Goal: Task Accomplishment & Management: Complete application form

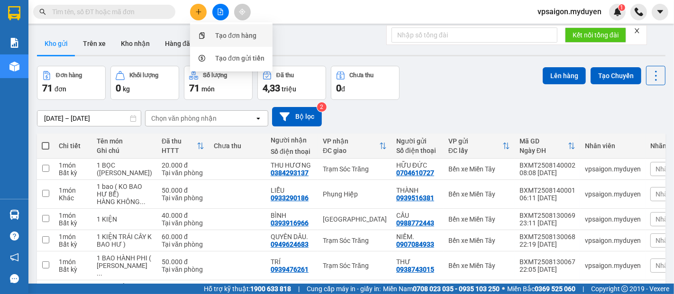
click at [219, 32] on div "Tạo đơn hàng" at bounding box center [235, 35] width 41 height 10
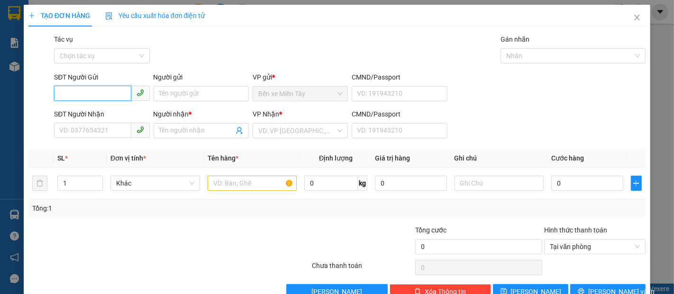
drag, startPoint x: 75, startPoint y: 87, endPoint x: 74, endPoint y: 96, distance: 9.1
click at [74, 96] on input "SĐT Người Gửi" at bounding box center [92, 93] width 77 height 15
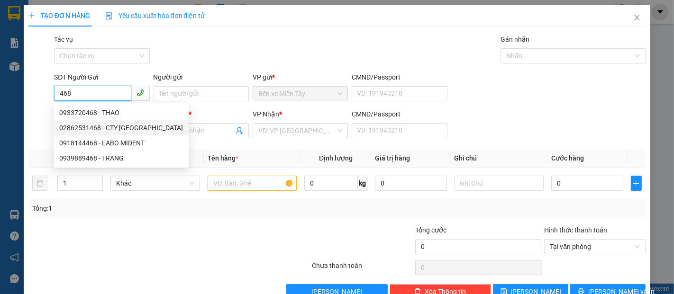
click at [100, 126] on div "02862531468 - CTY THÁI DƯƠNG" at bounding box center [121, 128] width 124 height 10
type input "02862531468"
type input "CTY THÁI DƯƠNG"
type input "0829109405"
type input "BÚN TƯƠI 9 ĐỦ"
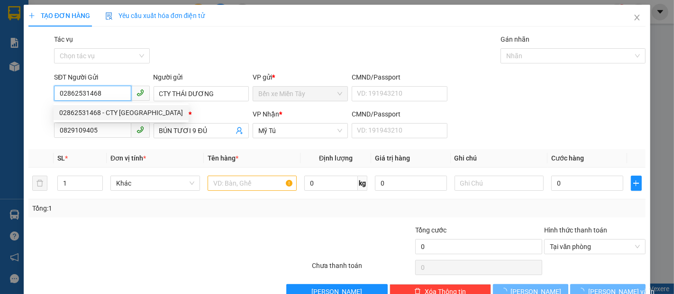
type input "200.000"
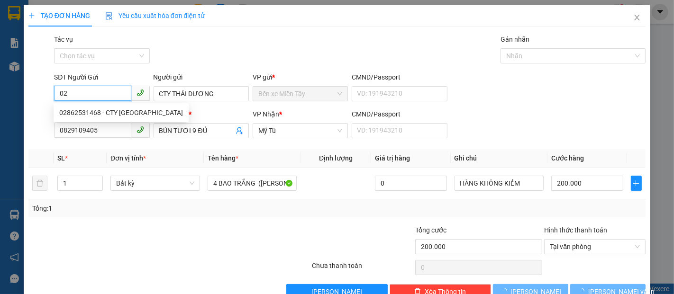
type input "0"
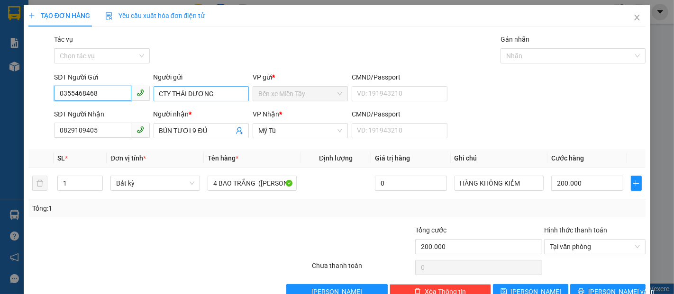
type input "0355468468"
click at [217, 92] on input "CTY THÁI DƯƠNG" at bounding box center [201, 93] width 95 height 15
type input "C"
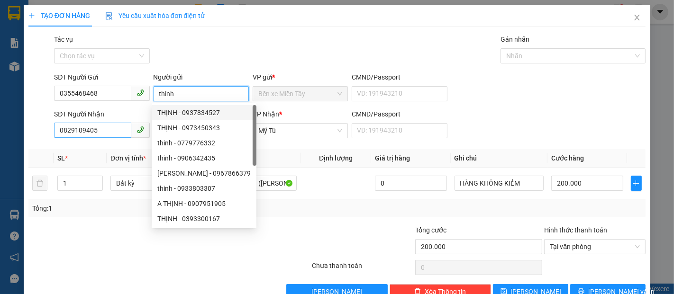
type input "thinh"
click at [95, 133] on input "0829109405" at bounding box center [92, 130] width 77 height 15
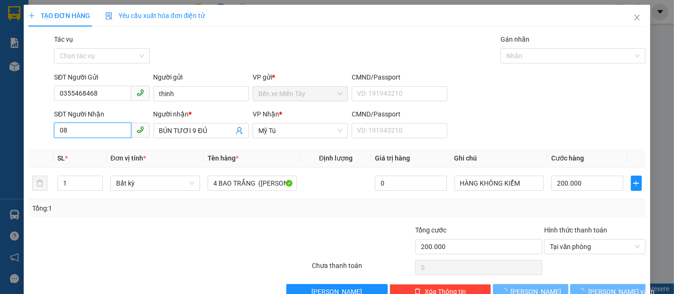
type input "0"
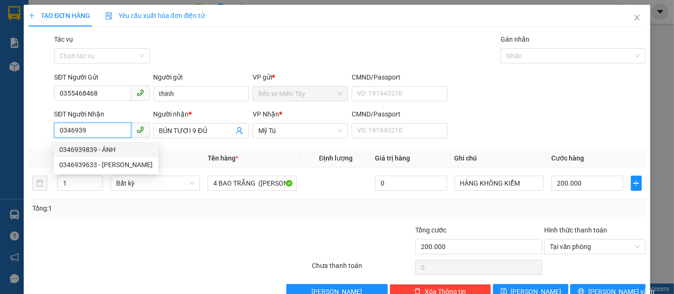
click at [87, 151] on div "0346939839 - ÁNH" at bounding box center [105, 150] width 93 height 10
type input "0346939839"
type input "ÁNH"
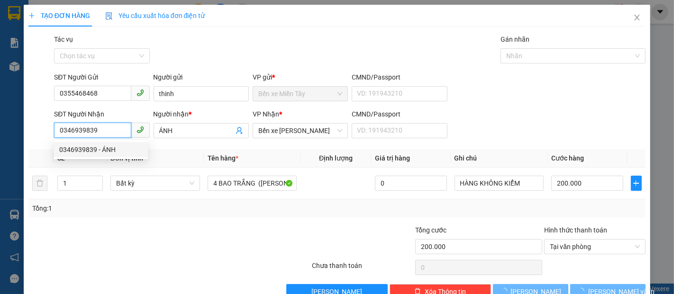
type input "550.000"
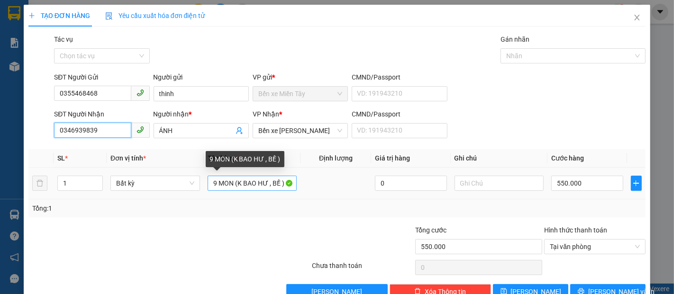
type input "0346939839"
click at [232, 183] on input "9 MON (K BAO HƯ , BỀ )" at bounding box center [253, 183] width 90 height 15
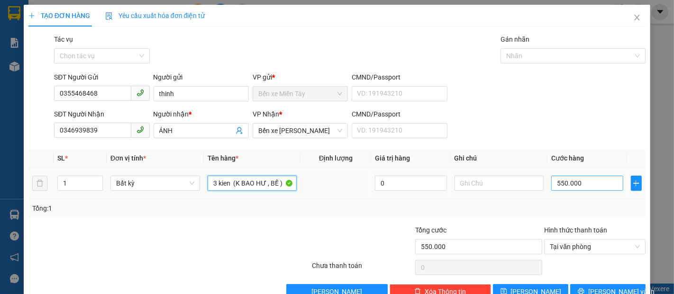
type input "3 kien (K BAO HƯ , BỀ )"
click at [551, 185] on input "550.000" at bounding box center [587, 183] width 72 height 15
type input "1"
type input "15"
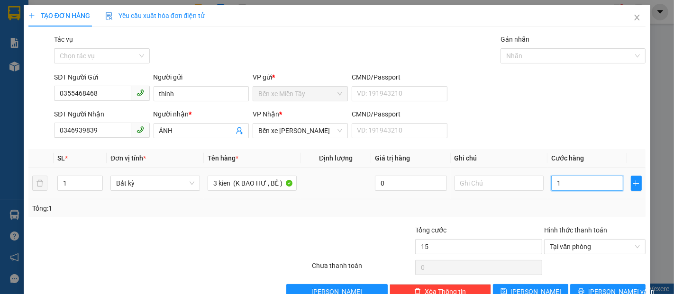
type input "15"
type input "150"
type input "1.500"
type input "15.000"
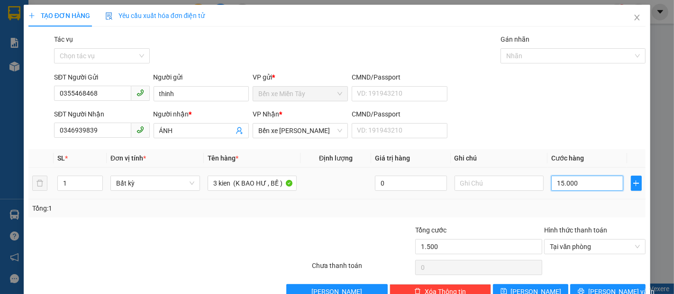
type input "15.000"
type input "150.000"
click at [592, 287] on button "[PERSON_NAME] và In" at bounding box center [607, 291] width 75 height 15
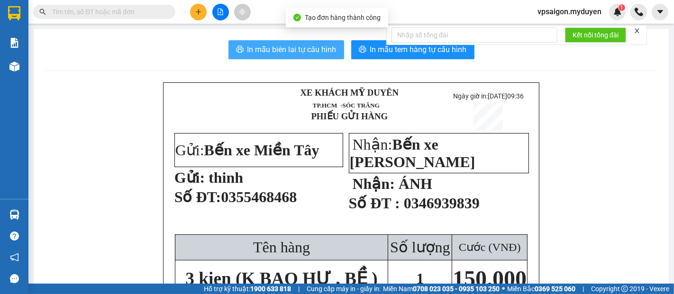
click at [268, 47] on span "In mẫu biên lai tự cấu hình" at bounding box center [291, 50] width 89 height 12
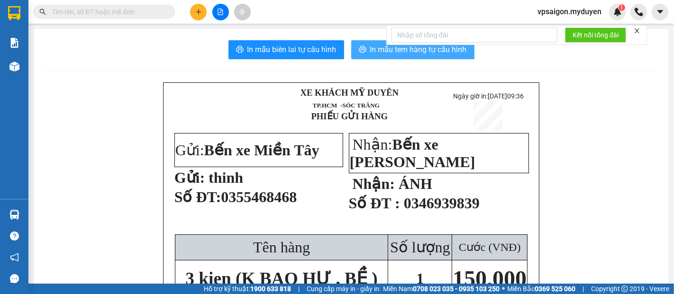
click at [437, 52] on span "In mẫu tem hàng tự cấu hình" at bounding box center [418, 50] width 97 height 12
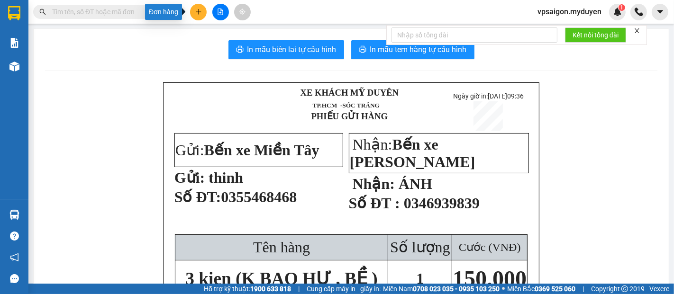
click at [200, 12] on icon "plus" at bounding box center [198, 12] width 7 height 7
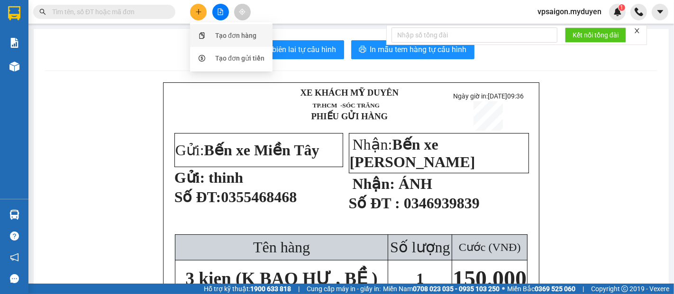
click at [218, 36] on div "Tạo đơn hàng" at bounding box center [235, 35] width 41 height 10
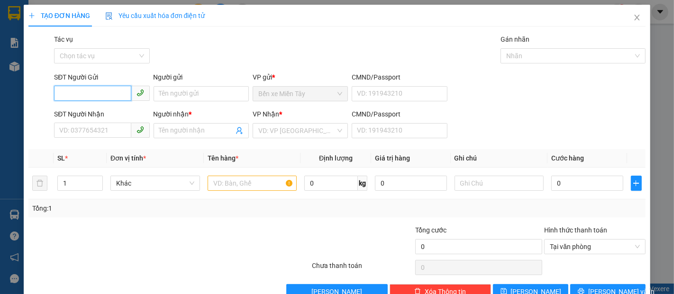
click at [67, 96] on input "SĐT Người Gửi" at bounding box center [92, 93] width 77 height 15
click at [85, 98] on input "659" at bounding box center [92, 93] width 77 height 15
type input "659"
click at [633, 18] on icon "close" at bounding box center [637, 18] width 8 height 8
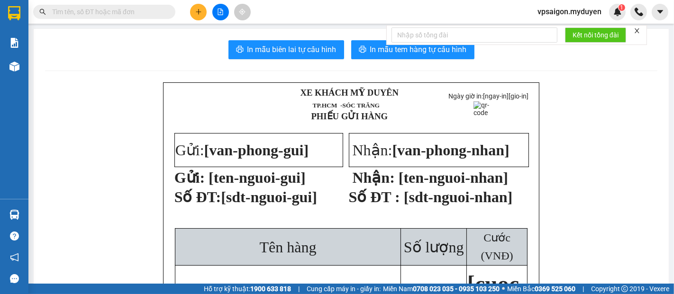
click at [202, 15] on button at bounding box center [198, 12] width 17 height 17
click at [227, 28] on li "Tạo đơn hàng" at bounding box center [231, 35] width 82 height 23
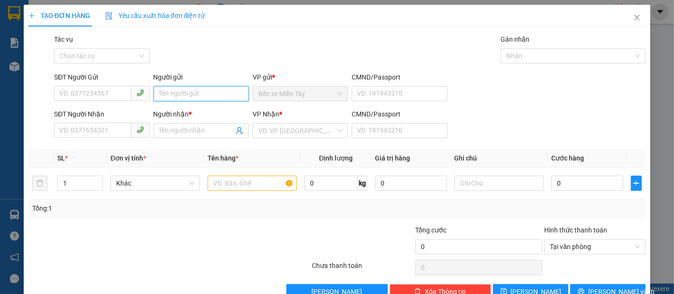
click at [174, 89] on input "Người gửi" at bounding box center [201, 93] width 95 height 15
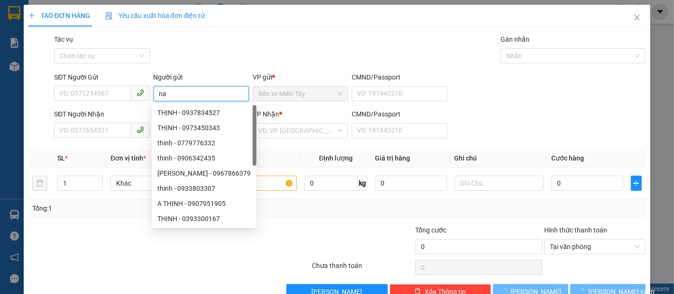
type input "n"
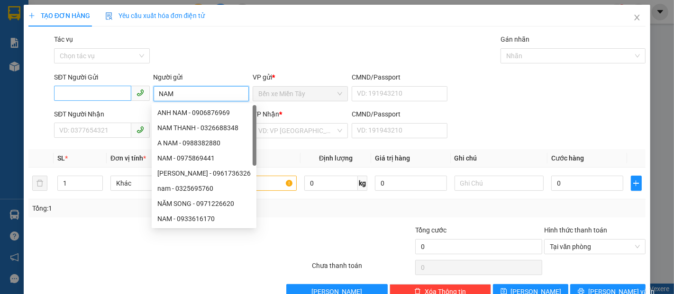
type input "NAM"
click at [73, 91] on input "SĐT Người Gửi" at bounding box center [92, 93] width 77 height 15
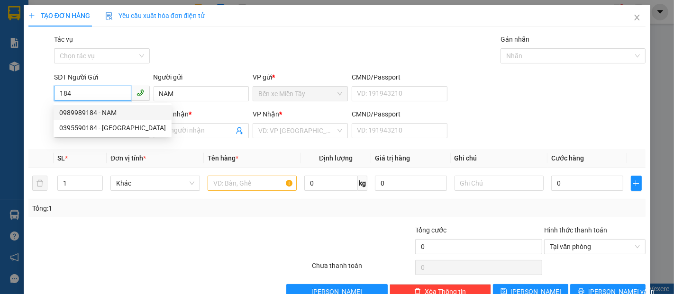
click at [98, 112] on div "0989989184 - NAM" at bounding box center [112, 113] width 107 height 10
type input "0989989184"
type input "0966888984"
type input "LINH"
type input "60.000"
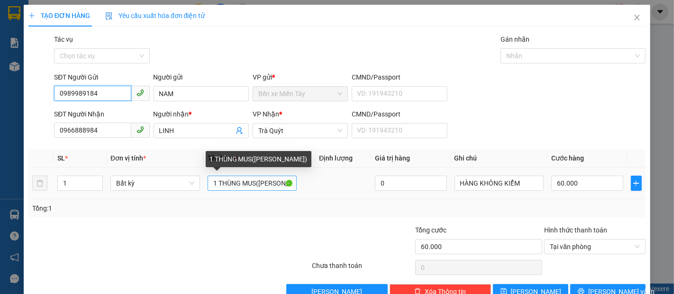
type input "0989989184"
click at [254, 184] on input "1 THÙNG MUS(KO BAO HƯ)" at bounding box center [253, 183] width 90 height 15
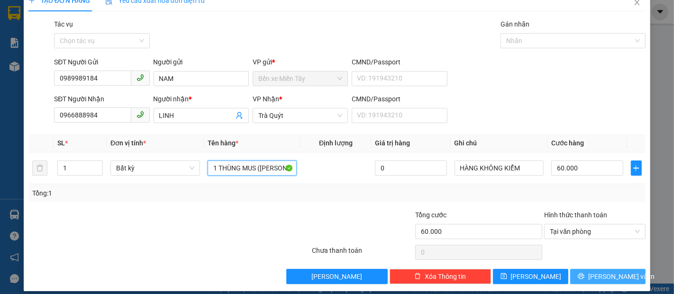
scroll to position [23, 0]
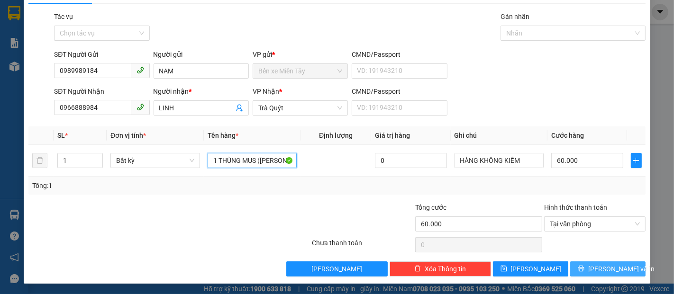
type input "1 THÙNG MUS (KO BAO HƯ)"
click at [616, 269] on span "[PERSON_NAME] và In" at bounding box center [621, 269] width 66 height 10
click at [598, 267] on span "[PERSON_NAME] và In" at bounding box center [621, 269] width 66 height 10
click at [622, 269] on button "[PERSON_NAME] và In" at bounding box center [607, 269] width 75 height 15
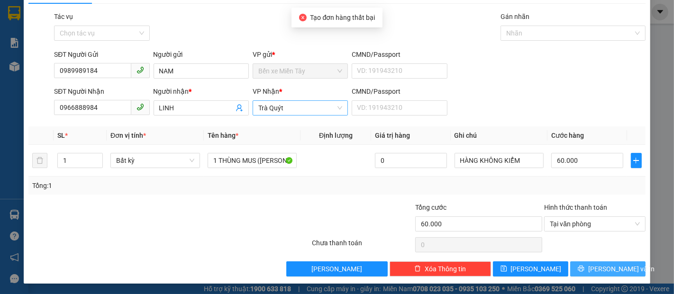
click at [316, 109] on span "Trà Quýt" at bounding box center [300, 108] width 84 height 14
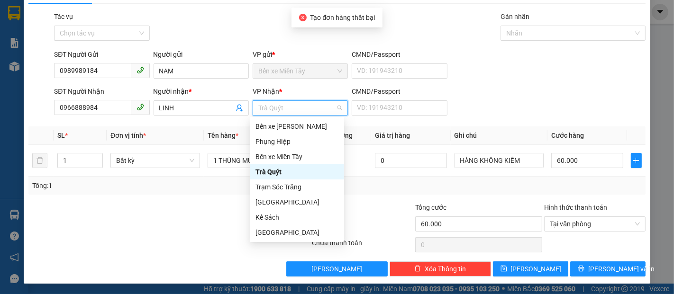
click at [266, 170] on div "Trà Quýt" at bounding box center [296, 172] width 83 height 10
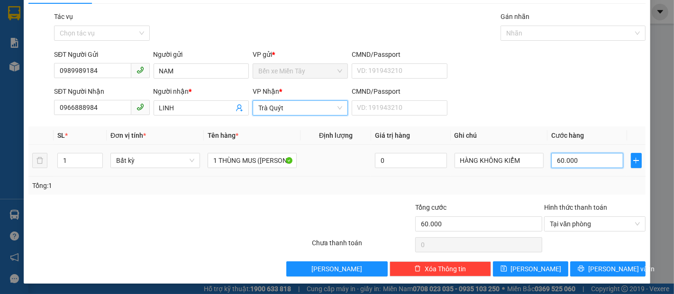
click at [589, 162] on input "60.000" at bounding box center [587, 160] width 72 height 15
type input "6"
type input "60"
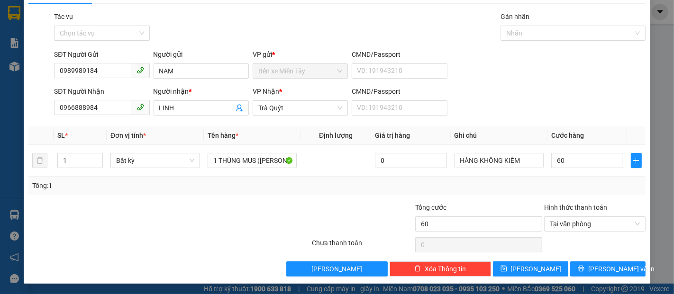
type input "60.000"
click at [588, 185] on div "Tổng: 1" at bounding box center [337, 186] width 610 height 10
click at [611, 270] on span "[PERSON_NAME] và In" at bounding box center [621, 269] width 66 height 10
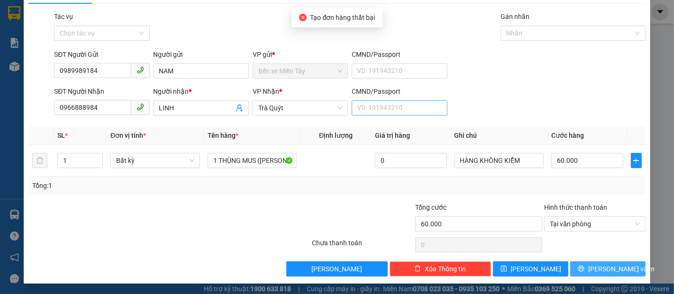
scroll to position [0, 0]
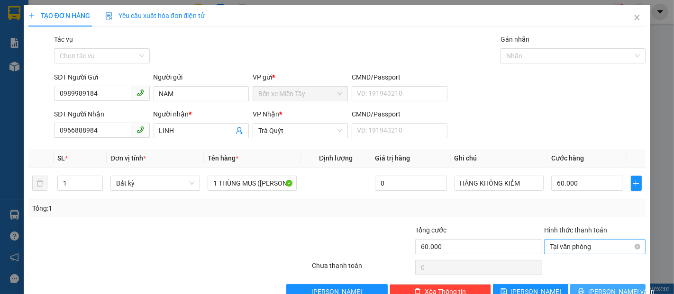
drag, startPoint x: 584, startPoint y: 294, endPoint x: 574, endPoint y: 242, distance: 52.6
click at [574, 243] on span "Tại văn phòng" at bounding box center [595, 247] width 90 height 14
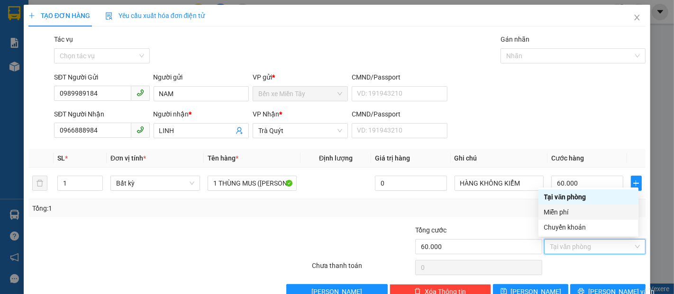
drag, startPoint x: 460, startPoint y: 217, endPoint x: 487, endPoint y: 231, distance: 30.5
click at [460, 217] on div "Transit Pickup Surcharge Ids Transit Deliver Surcharge Ids Transit Deliver Surc…" at bounding box center [336, 166] width 617 height 265
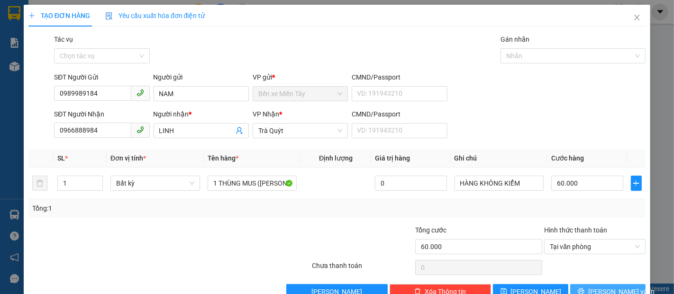
click at [623, 291] on button "[PERSON_NAME] và In" at bounding box center [607, 291] width 75 height 15
click at [637, 245] on div "Tại văn phòng" at bounding box center [594, 246] width 101 height 15
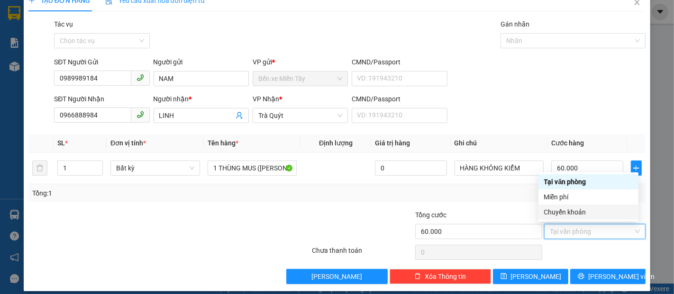
scroll to position [23, 0]
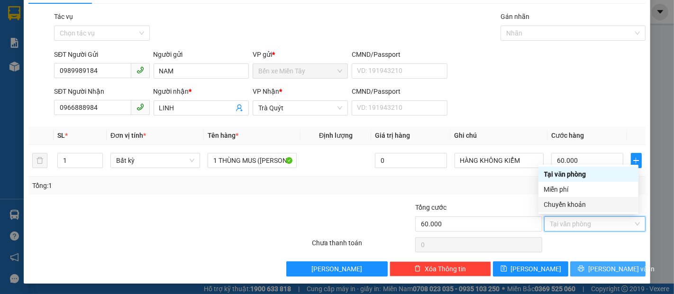
click at [577, 269] on button "[PERSON_NAME] và In" at bounding box center [607, 269] width 75 height 15
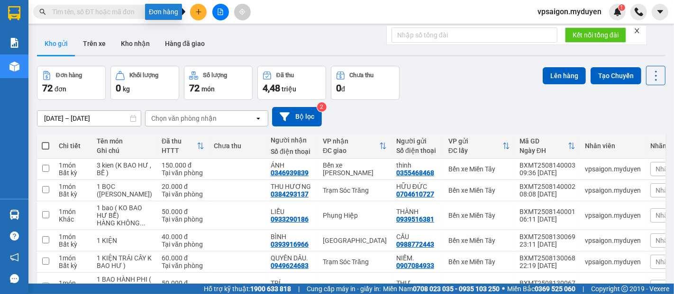
click at [194, 10] on button at bounding box center [198, 12] width 17 height 17
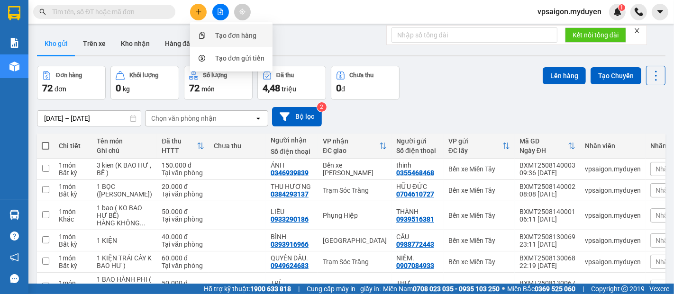
click at [211, 34] on div "Tạo đơn hàng" at bounding box center [231, 36] width 71 height 18
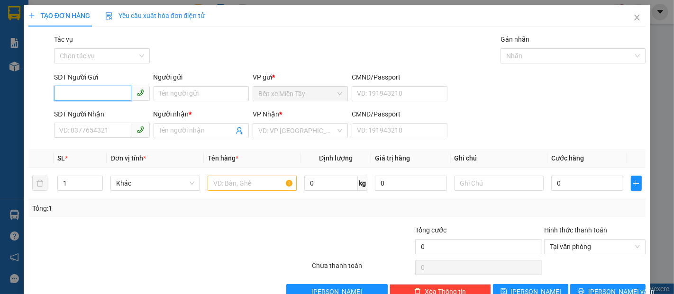
click at [59, 92] on input "SĐT Người Gửi" at bounding box center [92, 93] width 77 height 15
click at [92, 112] on div "0964065552 - TÀI" at bounding box center [100, 113] width 83 height 10
type input "0964065552"
type input "TÀI"
type input "0947232230"
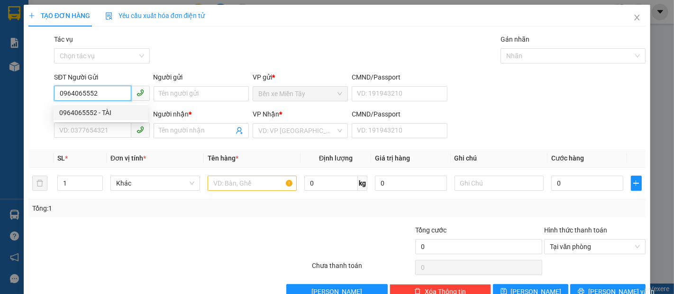
type input "KIM"
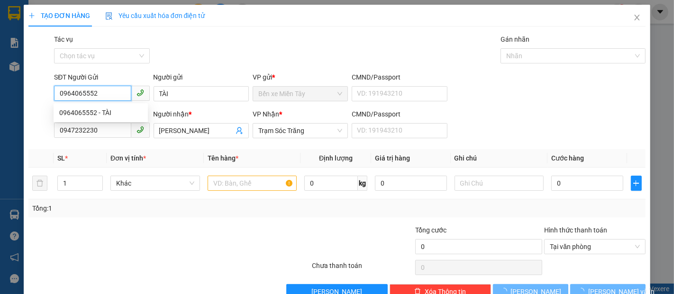
type input "50.000"
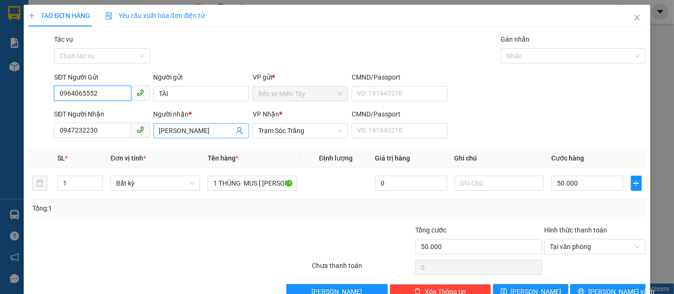
type input "0964065552"
click at [176, 133] on input "KIM" at bounding box center [196, 131] width 74 height 10
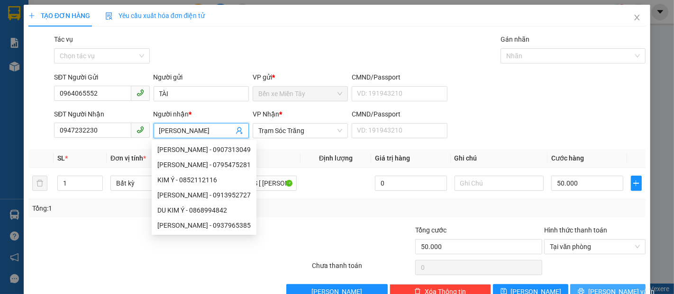
type input "KIM y"
click at [584, 288] on icon "printer" at bounding box center [581, 291] width 7 height 7
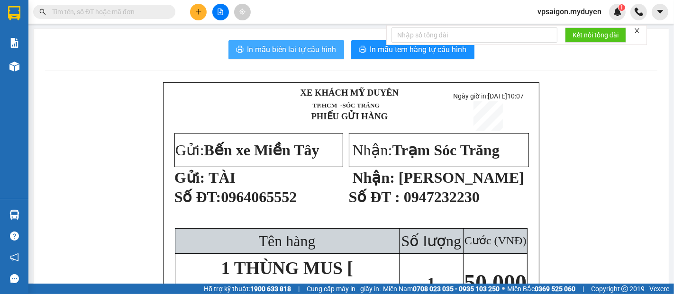
click at [318, 54] on span "In mẫu biên lai tự cấu hình" at bounding box center [291, 50] width 89 height 12
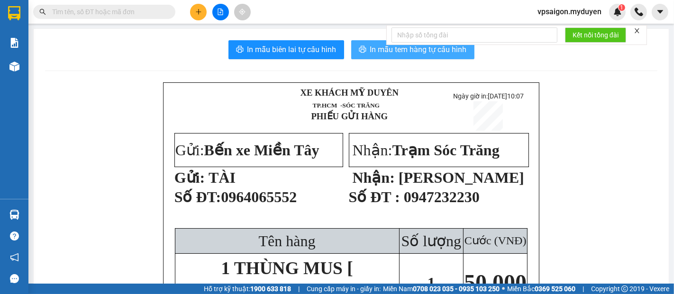
click at [379, 45] on span "In mẫu tem hàng tự cấu hình" at bounding box center [418, 50] width 97 height 12
click at [0, 294] on html "Kết quả tìm kiếm ( 0 ) Bộ lọc No Data vpsaigon.myduyen 1 Báo cáo BC doanh số th…" at bounding box center [337, 147] width 674 height 294
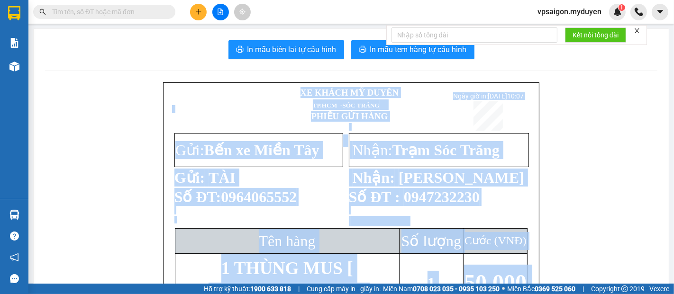
scroll to position [40, 0]
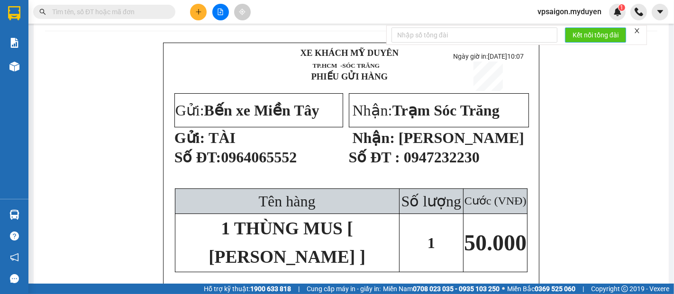
click at [569, 18] on body "Kết quả tìm kiếm ( 0 ) Bộ lọc No Data vpsaigon.myduyen 1 Báo cáo BC doanh số th…" at bounding box center [337, 147] width 674 height 294
click at [199, 5] on button at bounding box center [198, 12] width 17 height 17
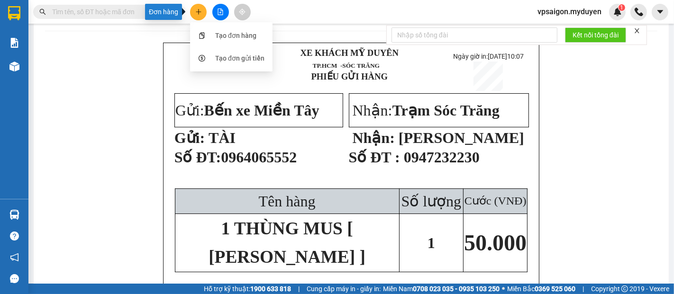
click at [199, 9] on icon "plus" at bounding box center [198, 12] width 7 height 7
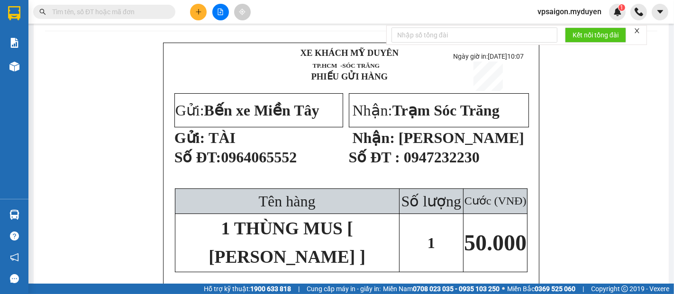
click at [209, 19] on div at bounding box center [220, 12] width 71 height 17
click at [201, 12] on icon "plus" at bounding box center [198, 12] width 7 height 7
click at [222, 37] on div "Tạo đơn hàng" at bounding box center [235, 35] width 41 height 10
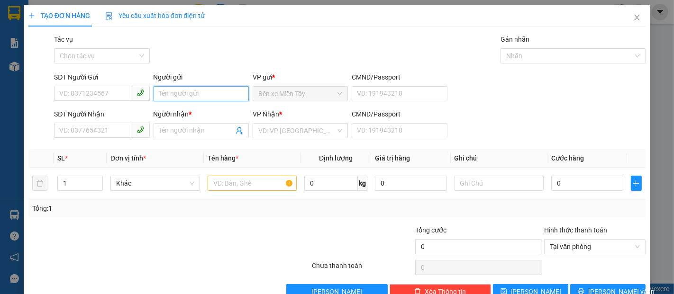
click at [214, 99] on input "Người gửi" at bounding box center [201, 93] width 95 height 15
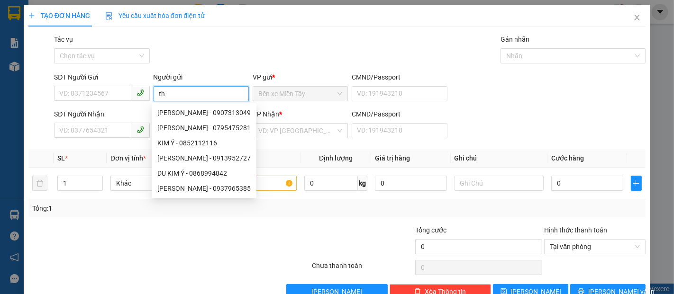
type input "t"
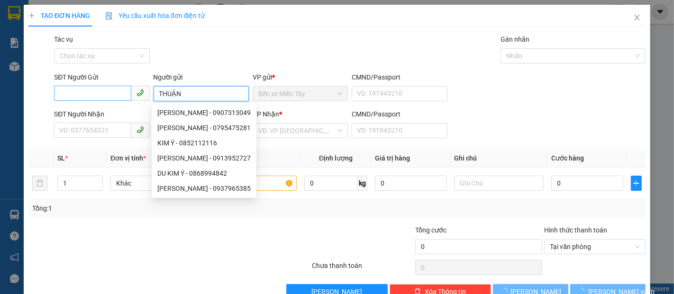
type input "THUẬN"
click at [96, 91] on input "SĐT Người Gửi" at bounding box center [92, 93] width 77 height 15
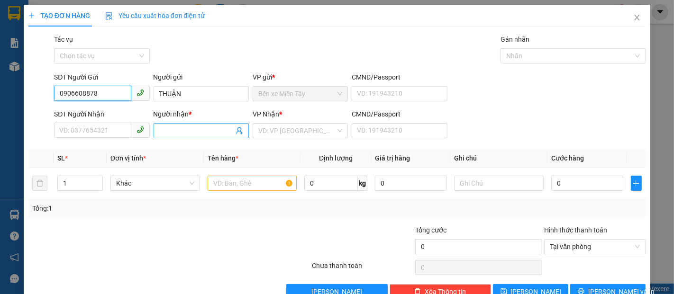
type input "0906608878"
click at [183, 129] on input "Người nhận *" at bounding box center [196, 131] width 74 height 10
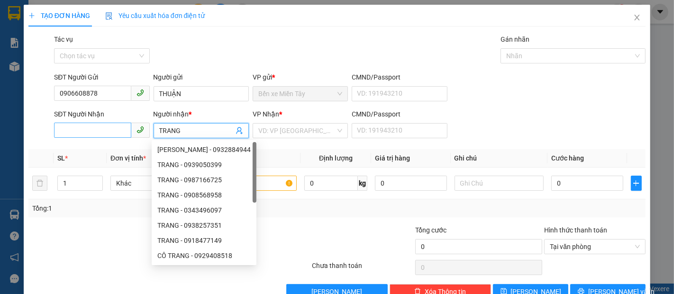
type input "TRANG"
click at [115, 126] on input "SĐT Người Nhận" at bounding box center [92, 130] width 77 height 15
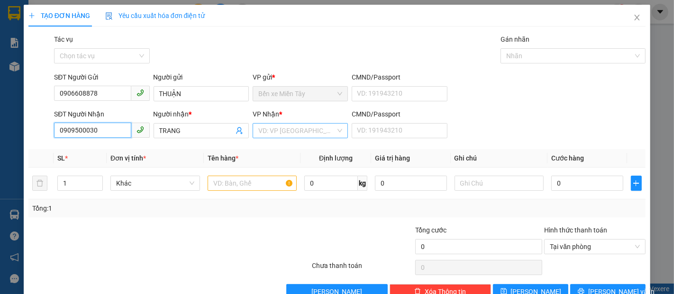
type input "0909500030"
click at [303, 130] on input "search" at bounding box center [296, 131] width 77 height 14
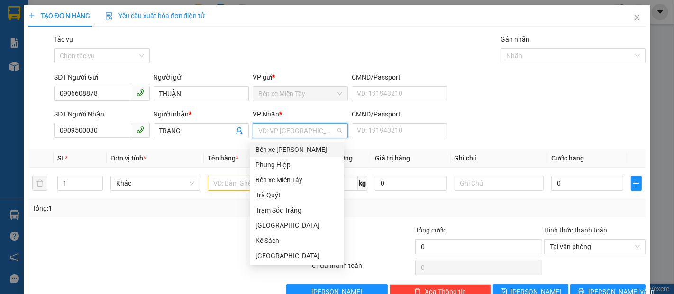
type input "L"
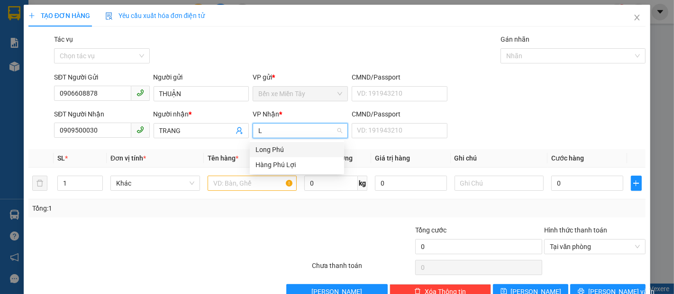
click at [286, 147] on div "Long Phú" at bounding box center [296, 150] width 83 height 10
click at [229, 177] on input "text" at bounding box center [253, 183] width 90 height 15
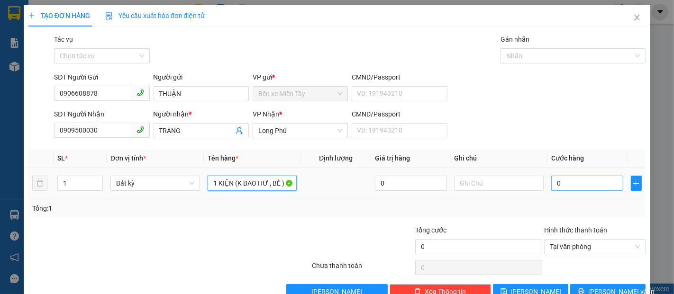
type input "1 KIỆN (K BAO HƯ , BỂ )"
click at [577, 183] on input "0" at bounding box center [587, 183] width 72 height 15
type input "10"
type input "120"
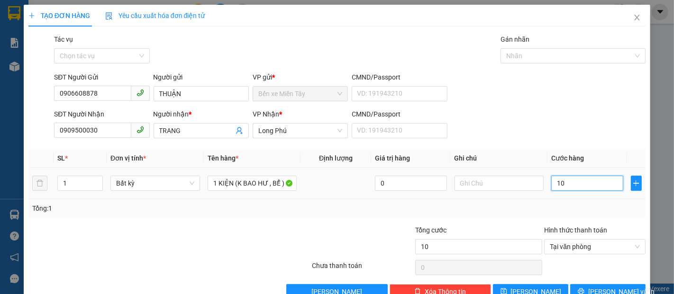
type input "120"
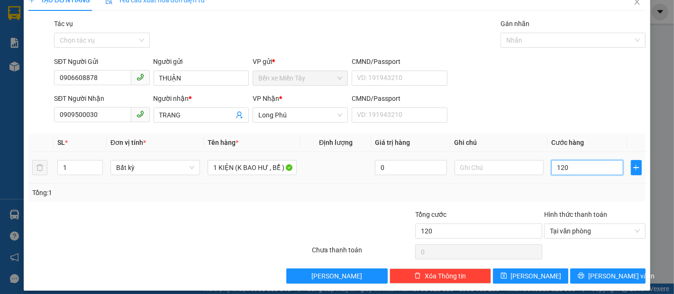
scroll to position [23, 0]
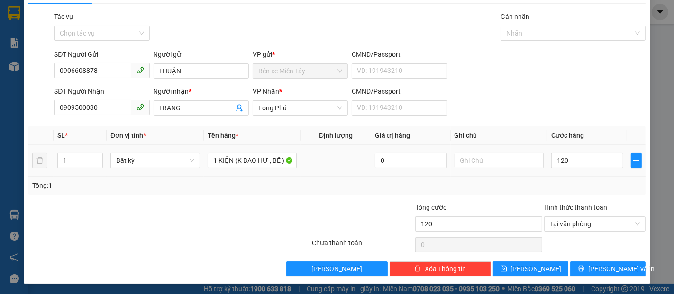
click at [577, 177] on div "Tổng: 1" at bounding box center [336, 186] width 617 height 18
type input "120.000"
click at [622, 270] on button "[PERSON_NAME] và In" at bounding box center [607, 269] width 75 height 15
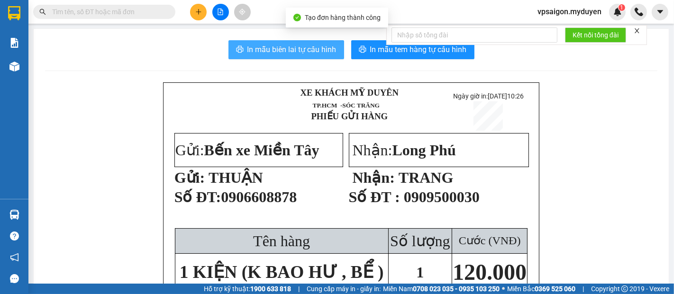
click at [272, 51] on span "In mẫu biên lai tự cấu hình" at bounding box center [291, 50] width 89 height 12
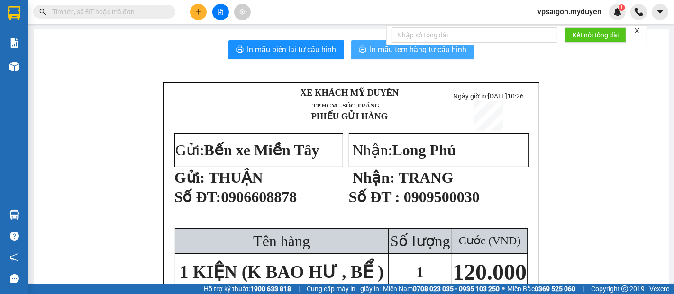
click at [375, 58] on button "In mẫu tem hàng tự cấu hình" at bounding box center [412, 49] width 123 height 19
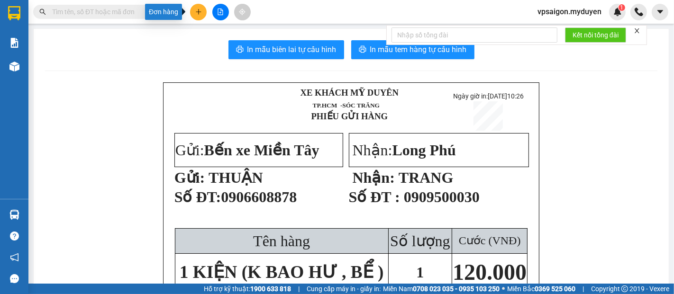
click at [201, 15] on icon "plus" at bounding box center [198, 12] width 7 height 7
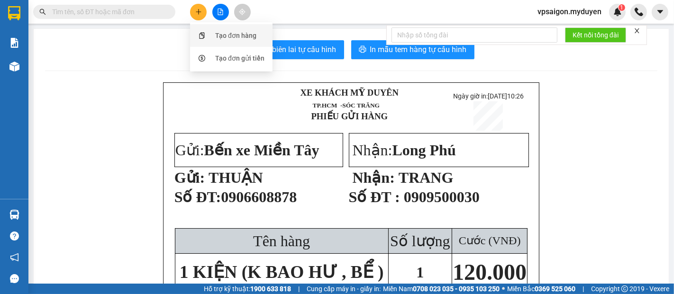
click at [225, 29] on div "Tạo đơn hàng" at bounding box center [231, 36] width 71 height 18
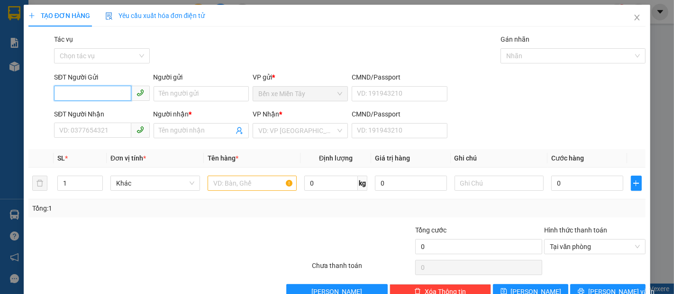
click at [86, 93] on input "SĐT Người Gửi" at bounding box center [92, 93] width 77 height 15
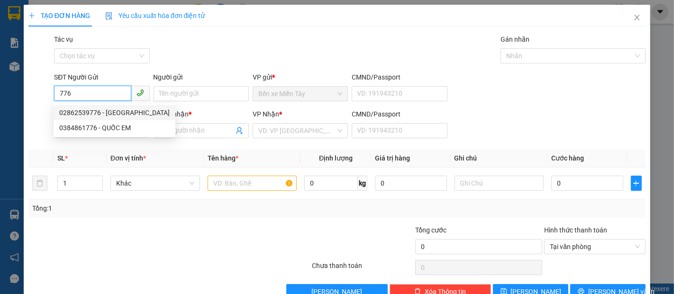
click at [108, 113] on div "02862539776 - MINH HƯNG" at bounding box center [114, 113] width 110 height 10
type input "02862539776"
type input "[PERSON_NAME]"
type input "0333946069"
type input "HOÀNG ĐỂ"
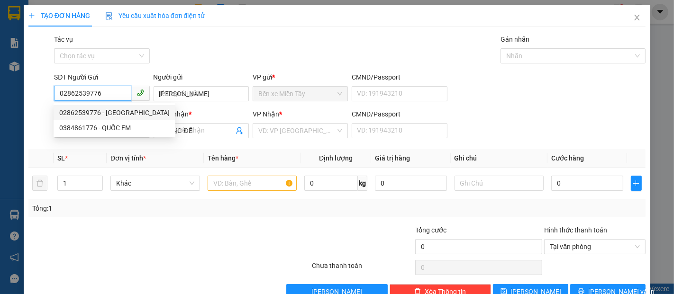
type input "100.000"
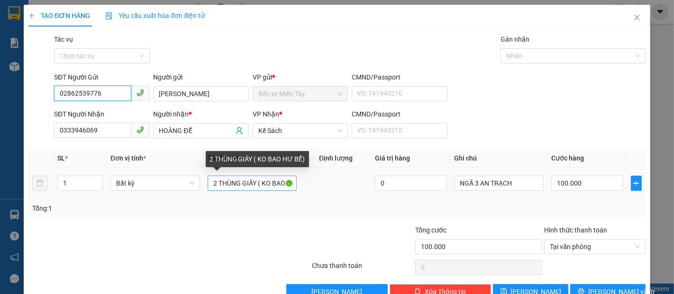
type input "02862539776"
click at [215, 185] on input "2 THÙNG GIẤY ( KO BAO HƯ BỂ)" at bounding box center [253, 183] width 90 height 15
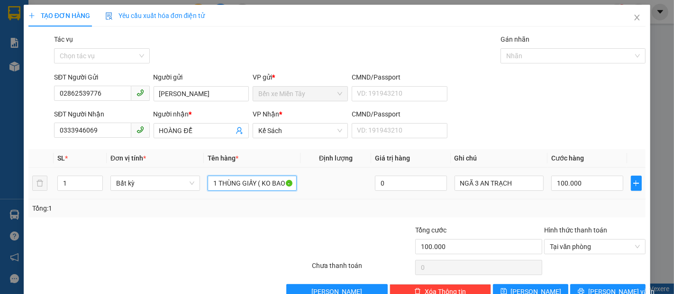
type input "1 THÙNG GIẤY ( KO BAO HƯ BỂ)"
click at [547, 184] on td "100.000" at bounding box center [586, 184] width 79 height 32
click at [551, 183] on input "100.000" at bounding box center [587, 183] width 72 height 15
type input "4"
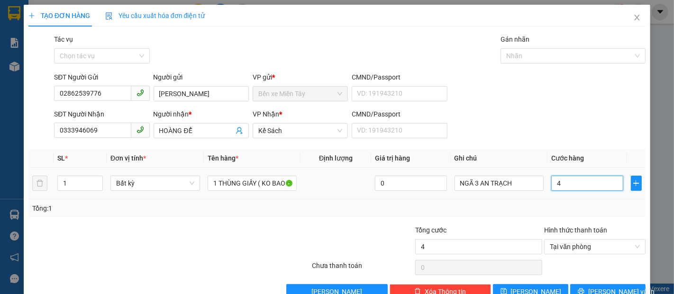
type input "40"
type input "400"
type input "4.000"
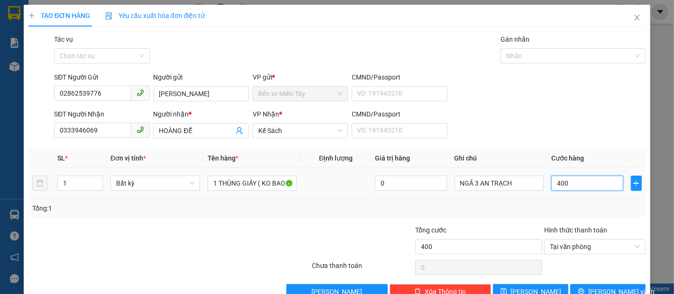
type input "4.000"
type input "40.000"
click at [594, 289] on span "[PERSON_NAME] và In" at bounding box center [621, 292] width 66 height 10
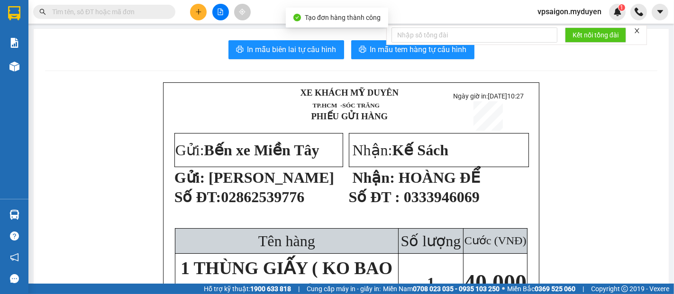
click at [298, 40] on div "In mẫu biên lai tự cấu hình In mẫu tem hàng tự cấu hình" at bounding box center [351, 49] width 612 height 19
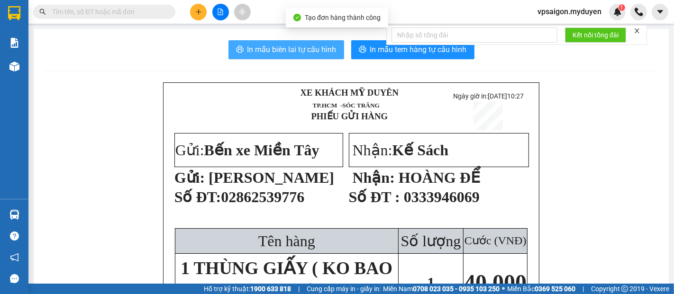
click at [301, 48] on span "In mẫu biên lai tự cấu hình" at bounding box center [291, 50] width 89 height 12
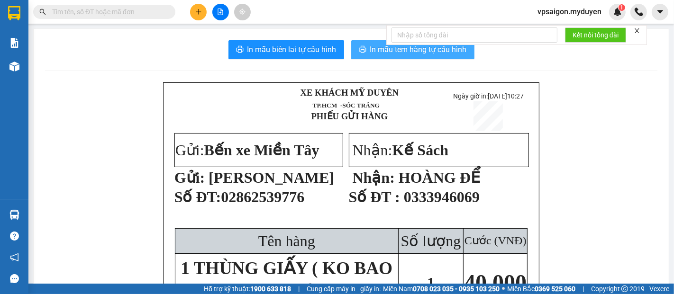
click at [390, 54] on span "In mẫu tem hàng tự cấu hình" at bounding box center [418, 50] width 97 height 12
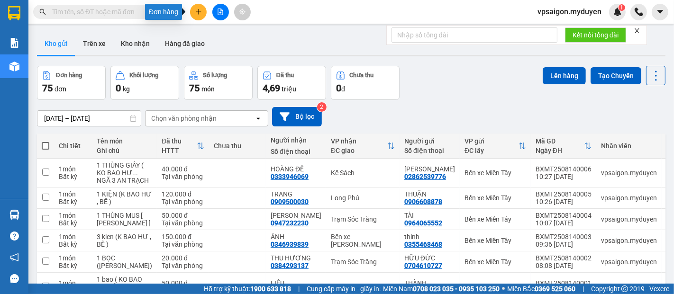
click at [197, 11] on icon "plus" at bounding box center [198, 11] width 5 height 0
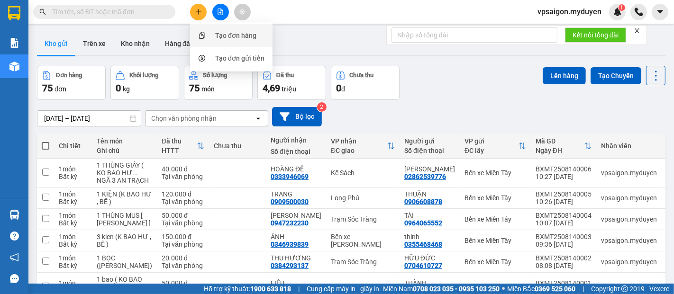
click at [217, 29] on div "Tạo đơn hàng" at bounding box center [231, 36] width 71 height 18
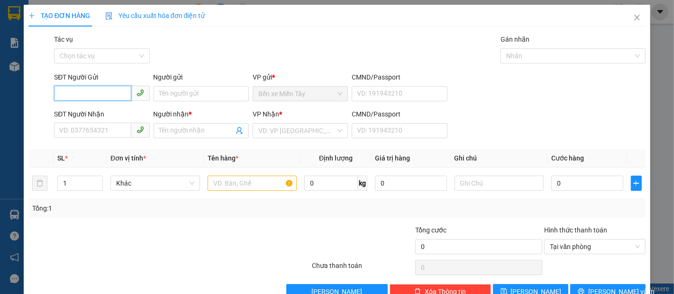
click at [65, 90] on input "SĐT Người Gửi" at bounding box center [92, 93] width 77 height 15
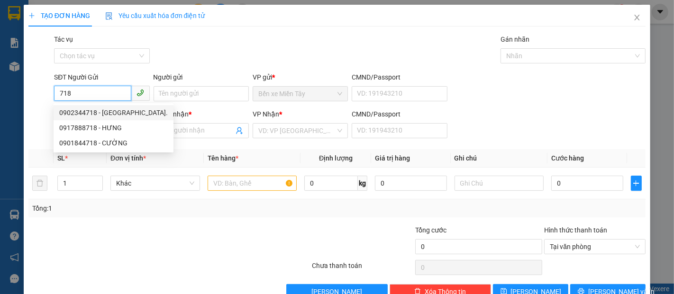
click at [107, 113] on div "0902344718 - ĐỨC." at bounding box center [113, 113] width 109 height 10
type input "0902344718"
type input "ĐỨC."
type input "0962727225"
type input "QUỐC LIỀN"
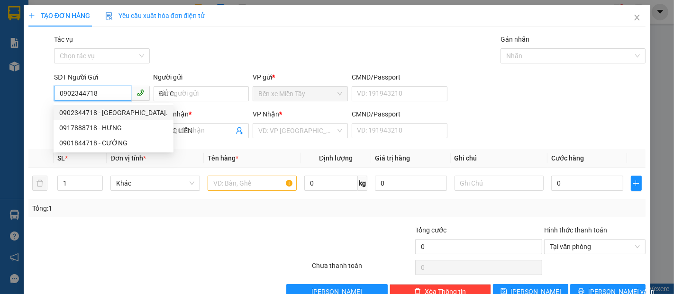
type input "40.000"
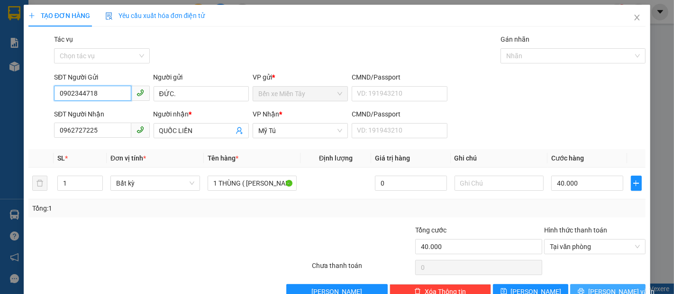
type input "0902344718"
click at [583, 289] on icon "printer" at bounding box center [581, 291] width 7 height 7
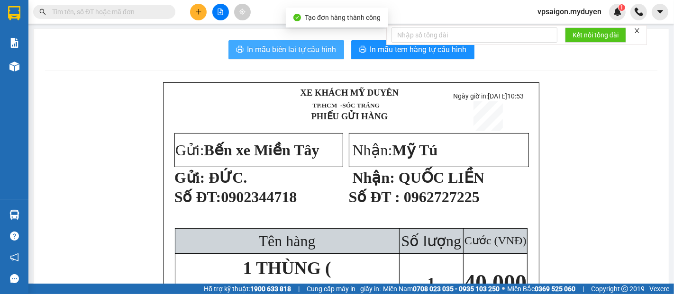
click at [282, 46] on span "In mẫu biên lai tự cấu hình" at bounding box center [291, 50] width 89 height 12
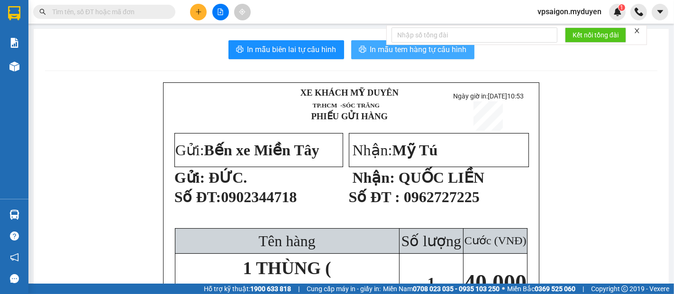
click at [383, 50] on span "In mẫu tem hàng tự cấu hình" at bounding box center [418, 50] width 97 height 12
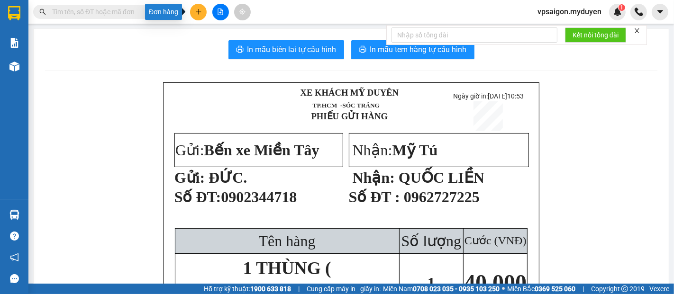
click at [196, 14] on icon "plus" at bounding box center [198, 12] width 7 height 7
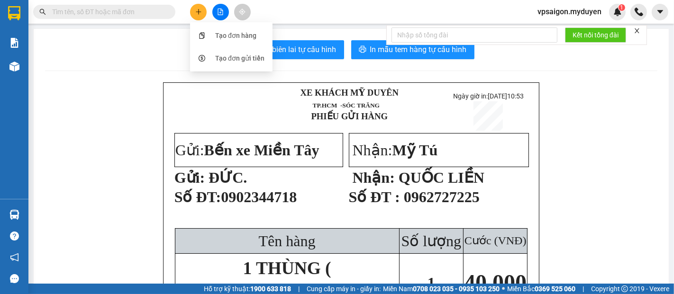
click at [200, 14] on icon "plus" at bounding box center [198, 12] width 7 height 7
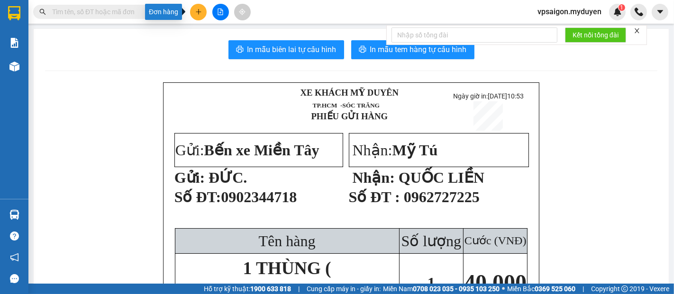
click at [202, 12] on button at bounding box center [198, 12] width 17 height 17
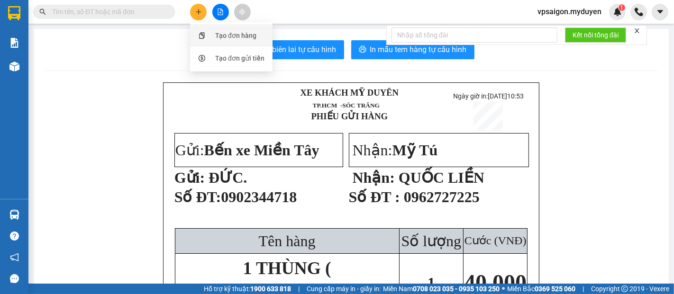
click at [212, 35] on div "Tạo đơn hàng" at bounding box center [231, 36] width 71 height 18
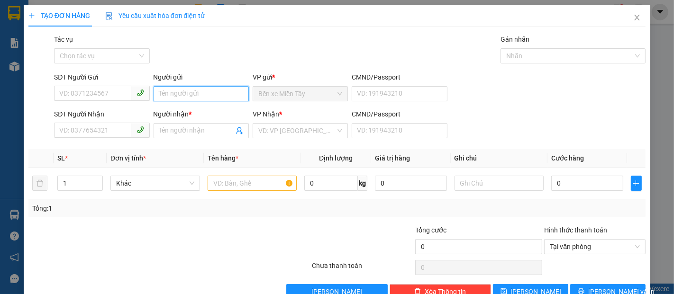
click at [182, 98] on input "Người gửi" at bounding box center [201, 93] width 95 height 15
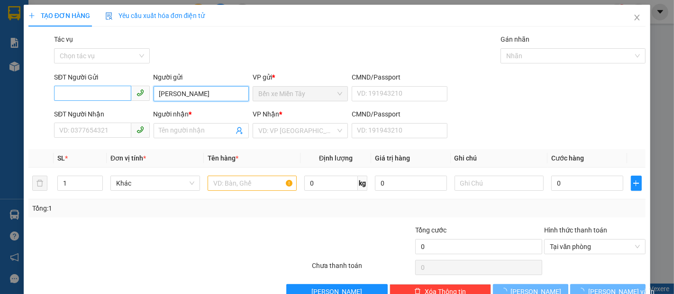
type input "[PERSON_NAME]"
click at [106, 90] on input "SĐT Người Gửi" at bounding box center [92, 93] width 77 height 15
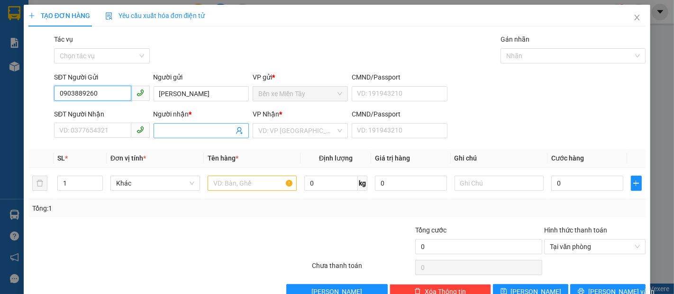
type input "0903889260"
click at [165, 136] on input "Người nhận *" at bounding box center [196, 131] width 74 height 10
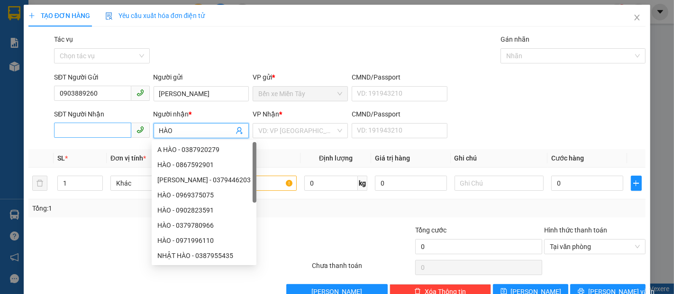
type input "HÀO"
click at [115, 136] on input "SĐT Người Nhận" at bounding box center [92, 130] width 77 height 15
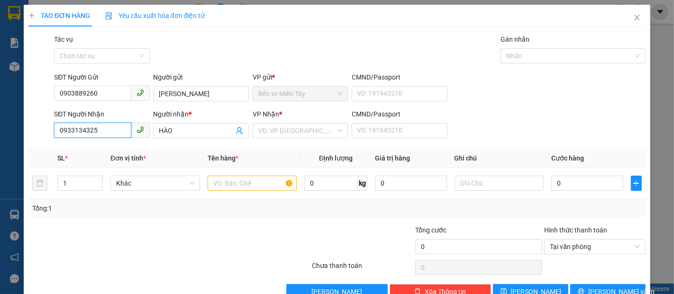
type input "0933134325"
click at [90, 240] on div at bounding box center [117, 241] width 181 height 33
click at [229, 182] on input "text" at bounding box center [253, 183] width 90 height 15
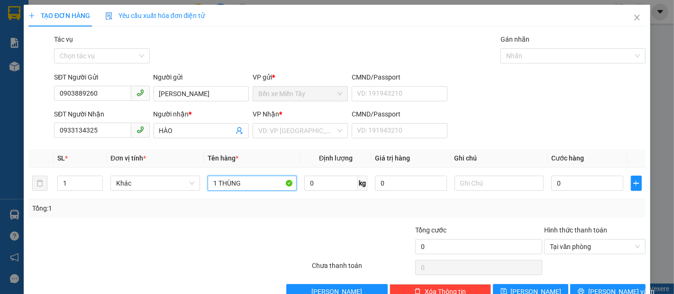
type input "1 THÙNG"
click at [288, 244] on div at bounding box center [259, 241] width 103 height 33
click at [196, 252] on div at bounding box center [117, 241] width 181 height 33
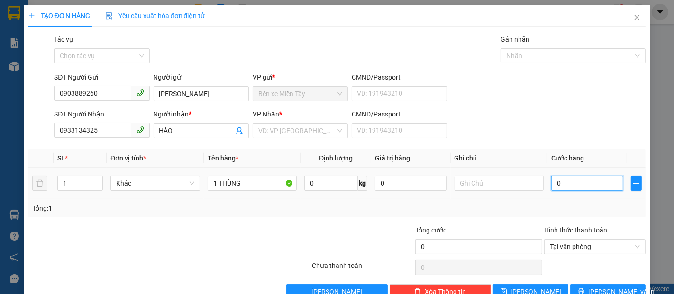
click at [552, 189] on input "0" at bounding box center [587, 183] width 72 height 15
type input "4"
type input "40"
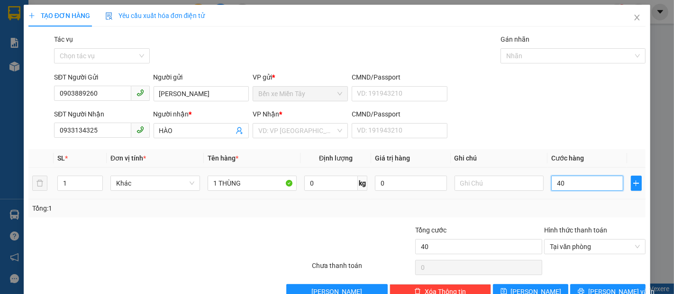
type input "400"
type input "4.000"
type input "40.000"
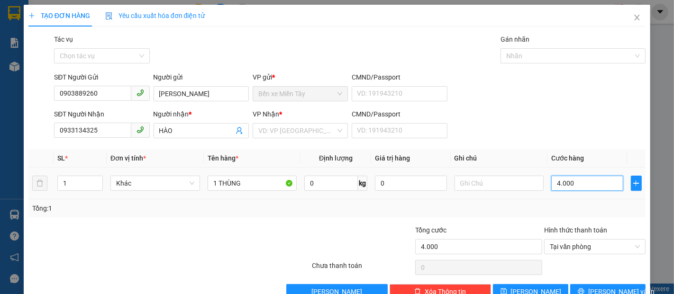
type input "40.000"
click at [584, 109] on div "SĐT Người Nhận 0933134325 Người nhận * HÀO VP Nhận * VD: VP Sài Gòn CMND/Passpo…" at bounding box center [349, 125] width 595 height 33
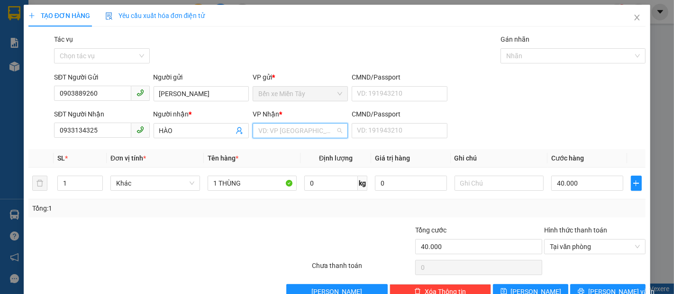
click at [283, 137] on input "search" at bounding box center [296, 131] width 77 height 14
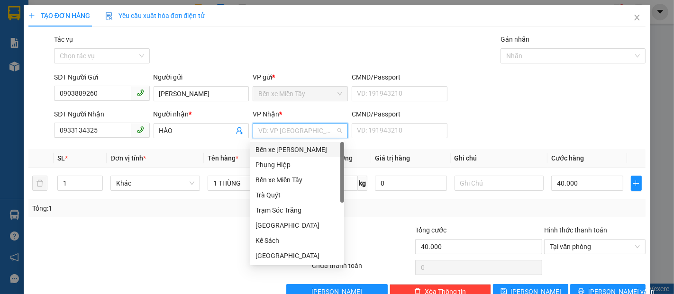
type input "S"
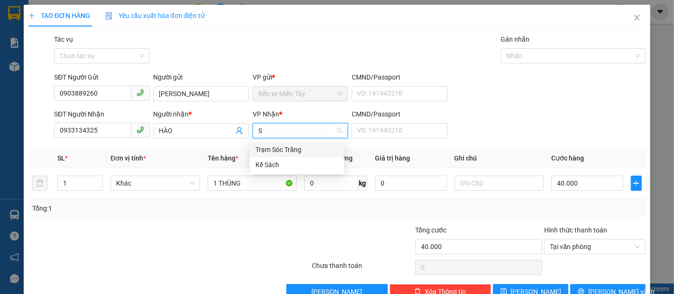
click at [289, 147] on div "Trạm Sóc Trăng" at bounding box center [296, 150] width 83 height 10
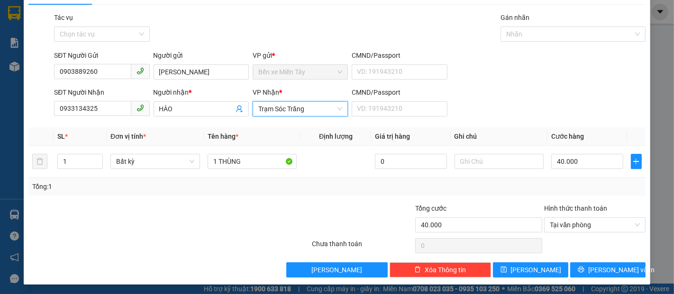
scroll to position [23, 0]
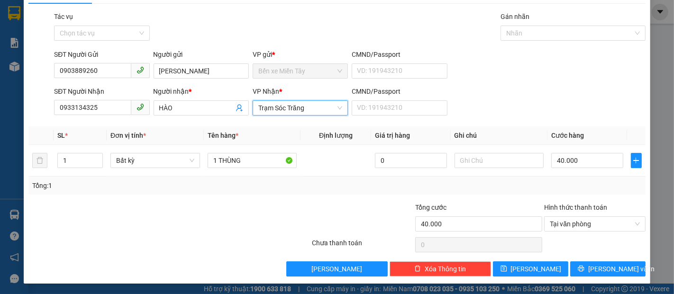
click at [604, 258] on div "Transit Pickup Surcharge Ids Transit Deliver Surcharge Ids Transit Deliver Surc…" at bounding box center [336, 143] width 617 height 265
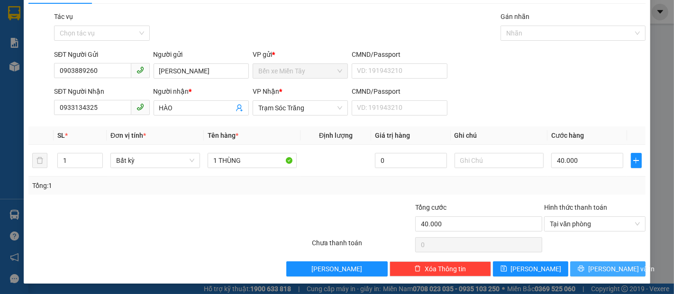
click at [598, 267] on span "[PERSON_NAME] và In" at bounding box center [621, 269] width 66 height 10
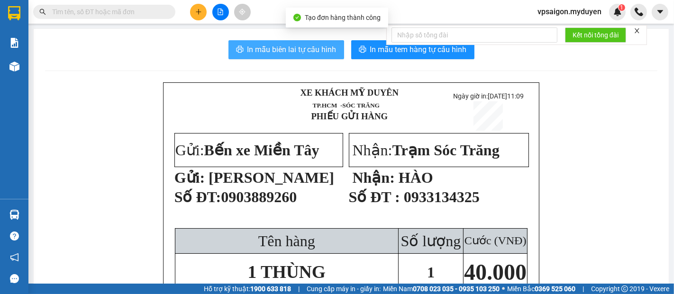
click at [249, 48] on span "In mẫu biên lai tự cấu hình" at bounding box center [291, 50] width 89 height 12
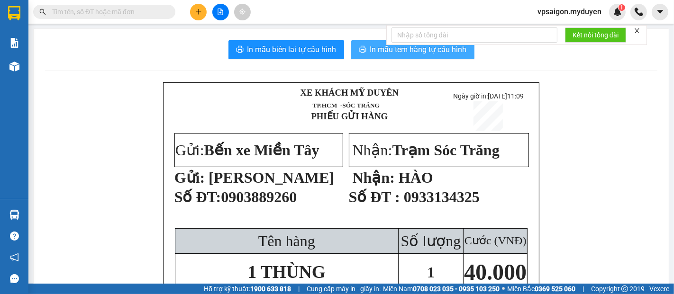
click at [370, 48] on span "In mẫu tem hàng tự cấu hình" at bounding box center [418, 50] width 97 height 12
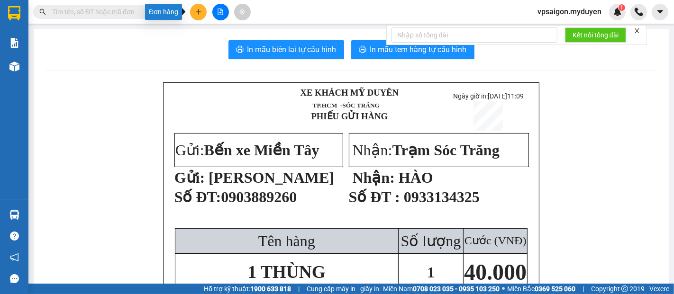
click at [201, 14] on icon "plus" at bounding box center [198, 12] width 7 height 7
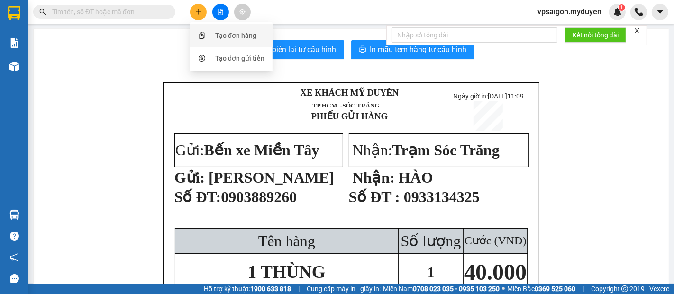
click at [231, 39] on div "Tạo đơn hàng" at bounding box center [235, 35] width 41 height 10
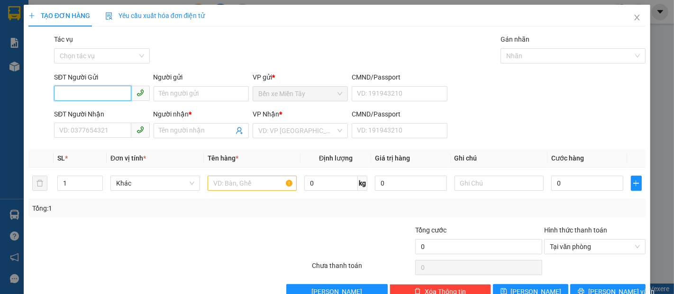
click at [68, 90] on input "SĐT Người Gửi" at bounding box center [92, 93] width 77 height 15
type input "2"
click at [108, 109] on div "0938243004 - THUYỀN" at bounding box center [100, 113] width 83 height 10
type input "0938243004"
type input "THUYỀN"
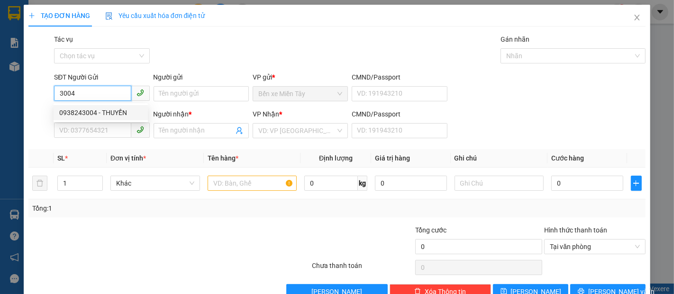
type input "079085036930"
type input "0919849607"
type input "THÀNH CÔNG"
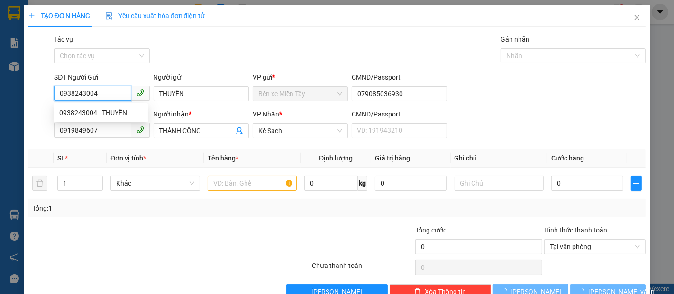
type input "30.000"
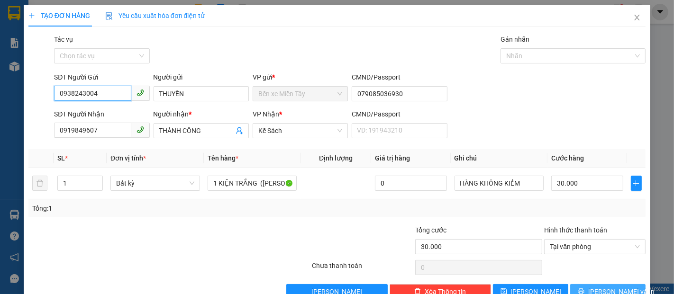
type input "0938243004"
click at [620, 287] on button "[PERSON_NAME] và In" at bounding box center [607, 291] width 75 height 15
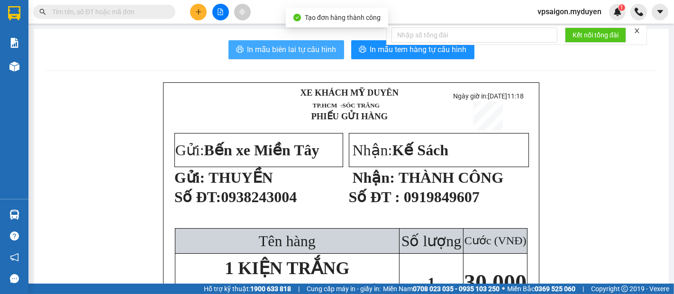
click at [291, 45] on span "In mẫu biên lai tự cấu hình" at bounding box center [291, 50] width 89 height 12
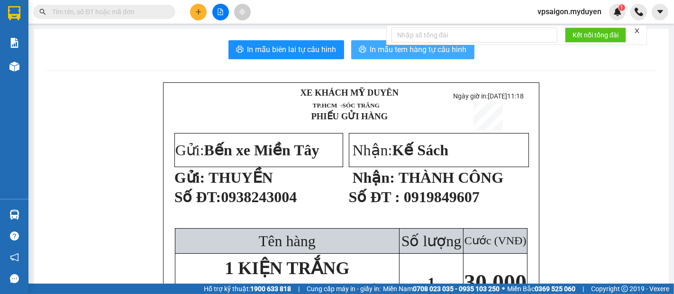
click at [392, 51] on span "In mẫu tem hàng tự cấu hình" at bounding box center [418, 50] width 97 height 12
click at [201, 11] on icon "plus" at bounding box center [198, 12] width 7 height 7
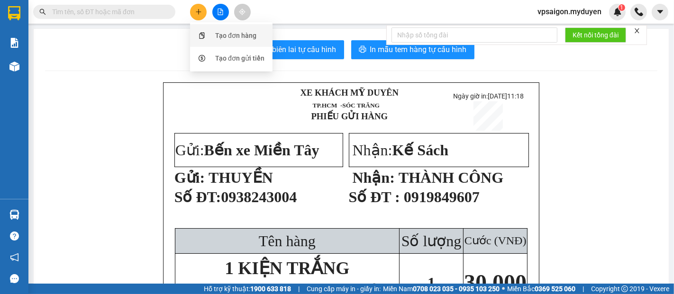
click at [226, 23] on ul "Tạo đơn hàng Tạo đơn gửi tiền" at bounding box center [231, 46] width 82 height 49
click at [224, 37] on div "Tạo đơn hàng" at bounding box center [235, 35] width 41 height 10
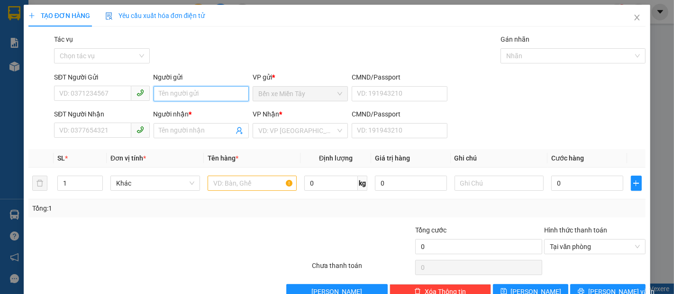
click at [191, 100] on input "Người gửi" at bounding box center [201, 93] width 95 height 15
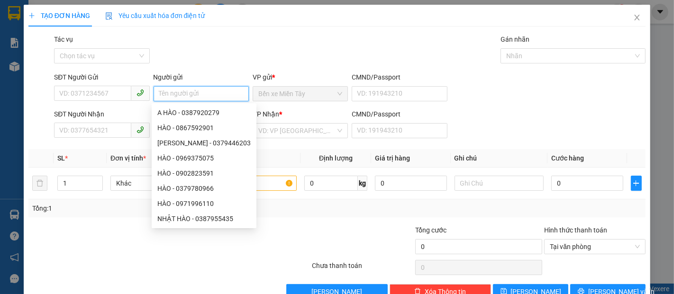
type input "D"
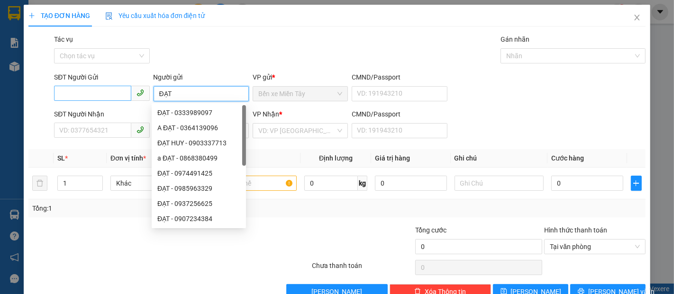
type input "ĐẠT"
click at [87, 91] on input "SĐT Người Gửi" at bounding box center [92, 93] width 77 height 15
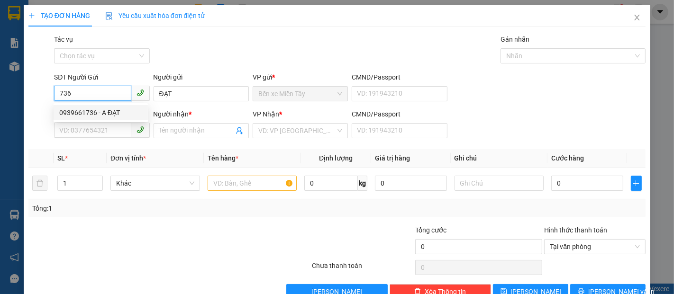
click at [100, 113] on div "0939661736 - A ĐẠT" at bounding box center [100, 113] width 83 height 10
type input "0939661736"
type input "A ĐẠT"
type input "0366889336"
type input "A VŨ"
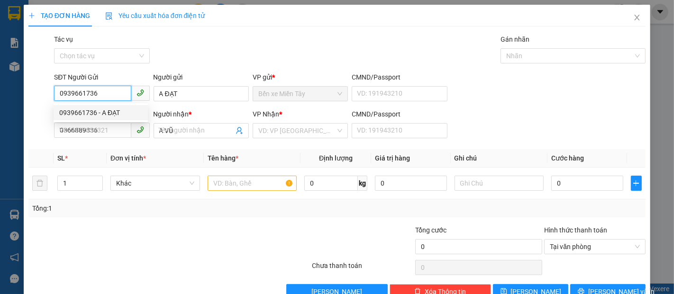
type input "100.000"
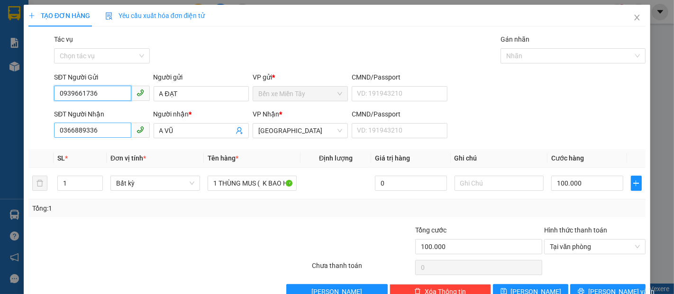
type input "0939661736"
drag, startPoint x: 78, startPoint y: 132, endPoint x: 0, endPoint y: 133, distance: 78.2
click at [0, 133] on div "TẠO ĐƠN HÀNG Yêu cầu xuất hóa đơn điện tử Transit Pickup Surcharge Ids Transit …" at bounding box center [337, 147] width 674 height 294
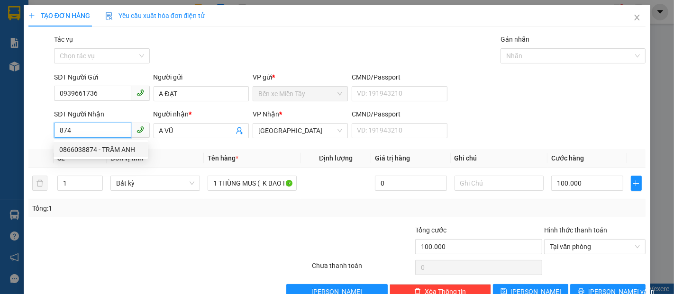
click at [92, 154] on div "0866038874 - TRÂM ANH" at bounding box center [100, 150] width 83 height 10
type input "0866038874"
type input "TRÂM ANH"
type input "60.000"
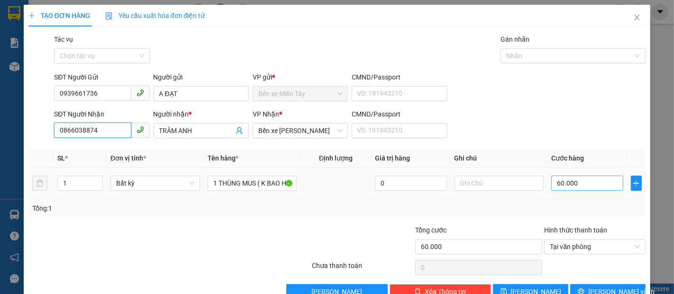
type input "0866038874"
click at [578, 179] on input "60.000" at bounding box center [587, 183] width 72 height 15
type input "8"
type input "80"
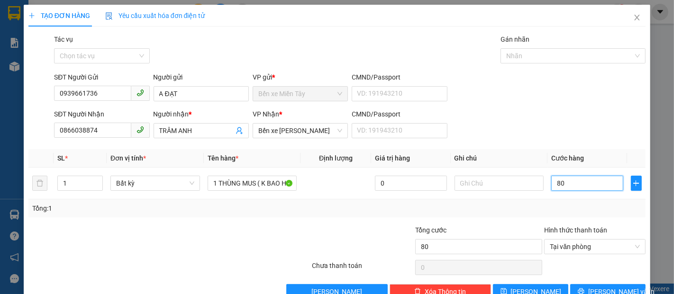
type input "80"
type input "80.000"
click at [628, 122] on div "SĐT Người Nhận 0866038874 Người nhận * TRÂM ANH VP Nhận * Bến xe Trần Đề CMND/P…" at bounding box center [349, 125] width 595 height 33
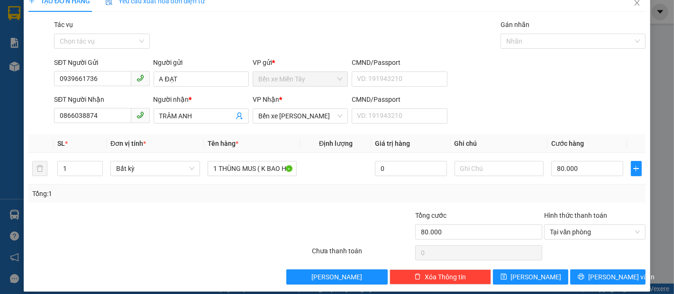
scroll to position [23, 0]
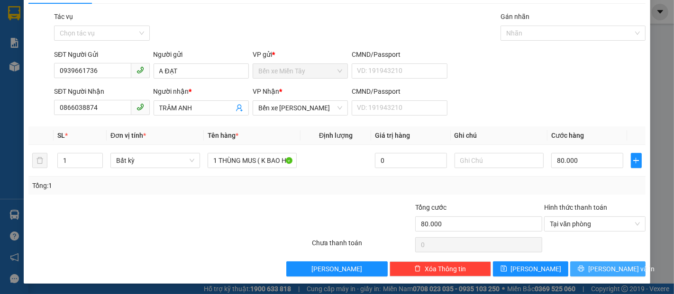
click at [620, 268] on button "[PERSON_NAME] và In" at bounding box center [607, 269] width 75 height 15
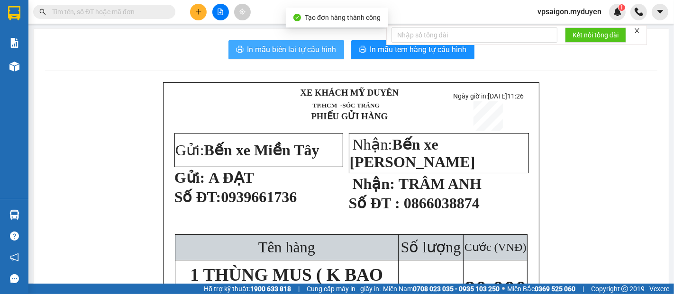
click at [319, 45] on span "In mẫu biên lai tự cấu hình" at bounding box center [291, 50] width 89 height 12
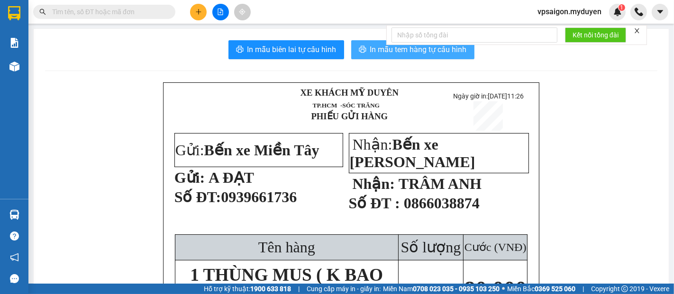
click at [370, 53] on span "In mẫu tem hàng tự cấu hình" at bounding box center [418, 50] width 97 height 12
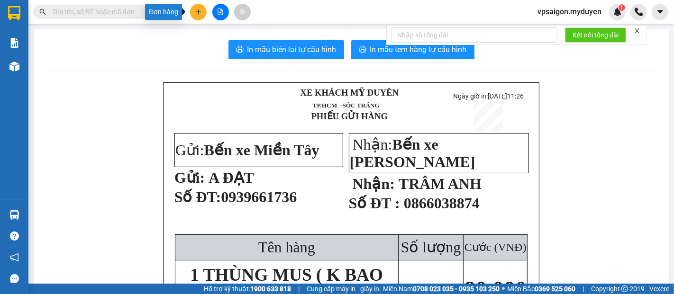
click at [197, 12] on icon "plus" at bounding box center [198, 12] width 7 height 7
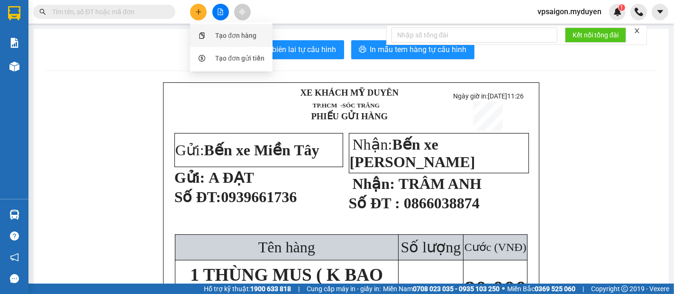
click at [231, 33] on div "Tạo đơn hàng" at bounding box center [235, 35] width 41 height 10
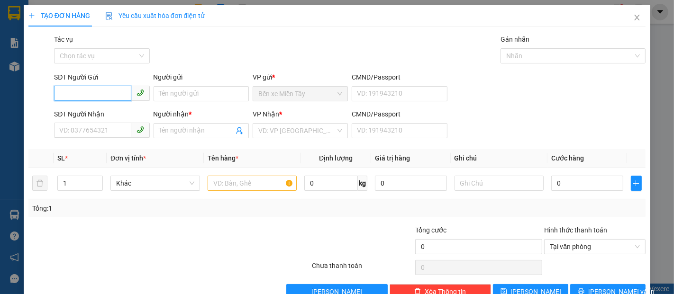
click at [87, 92] on input "SĐT Người Gửi" at bounding box center [92, 93] width 77 height 15
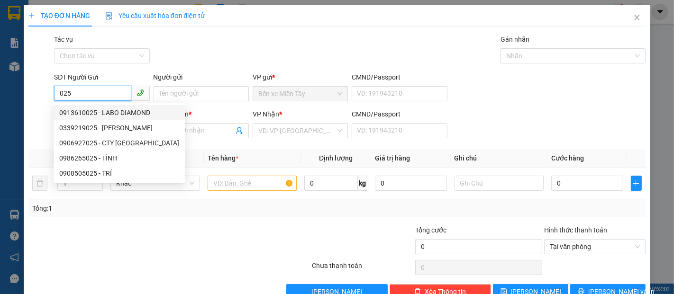
click at [102, 110] on div "0913610025 - LABO DIAMOND" at bounding box center [119, 113] width 120 height 10
type input "0913610025"
type input "LABO DIAMOND"
type input "02996250275"
type input "Sài Gòn-sóc trăng"
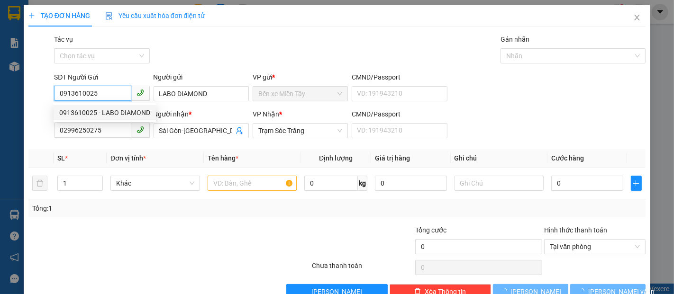
type input "40.000"
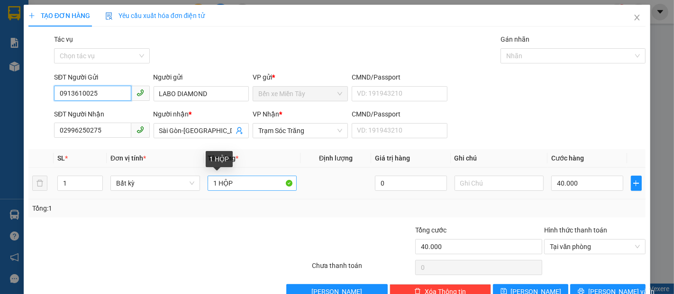
type input "0913610025"
click at [234, 183] on input "1 HỘP" at bounding box center [253, 183] width 90 height 15
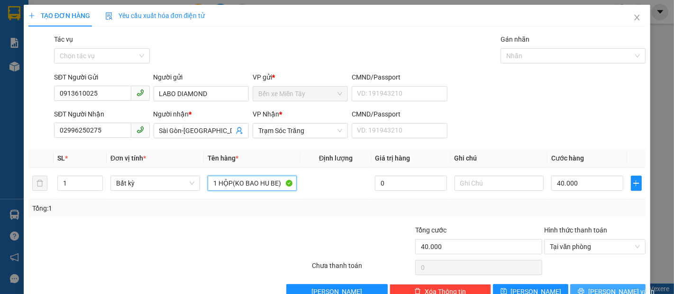
type input "1 HỘP(KO BAO HU BE)"
click at [589, 289] on button "[PERSON_NAME] và In" at bounding box center [607, 291] width 75 height 15
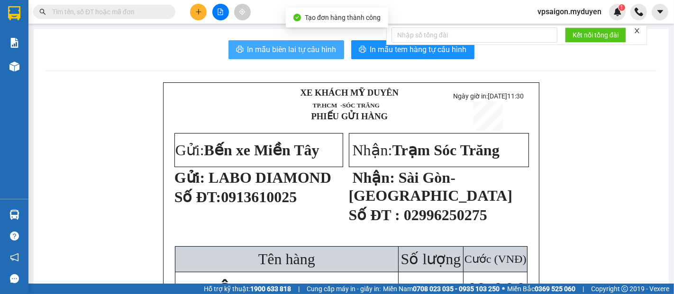
click at [297, 45] on span "In mẫu biên lai tự cấu hình" at bounding box center [291, 50] width 89 height 12
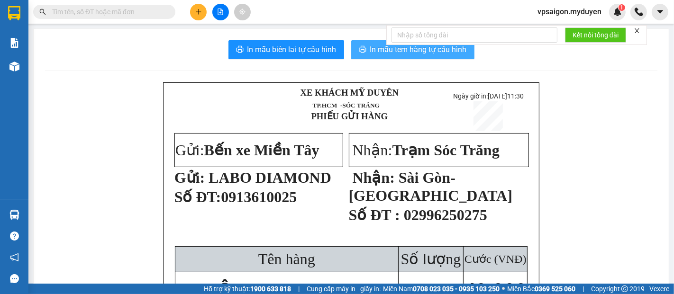
click at [377, 51] on span "In mẫu tem hàng tự cấu hình" at bounding box center [418, 50] width 97 height 12
click at [200, 13] on icon "plus" at bounding box center [198, 12] width 7 height 7
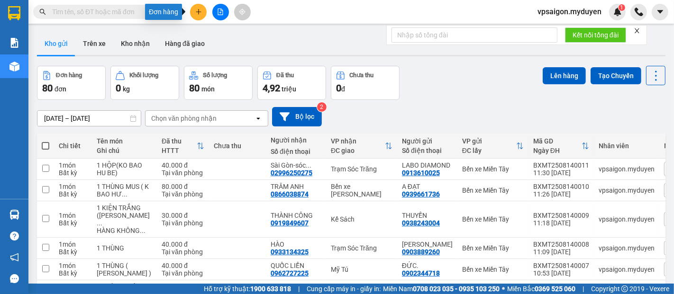
click at [200, 14] on icon "plus" at bounding box center [198, 12] width 7 height 7
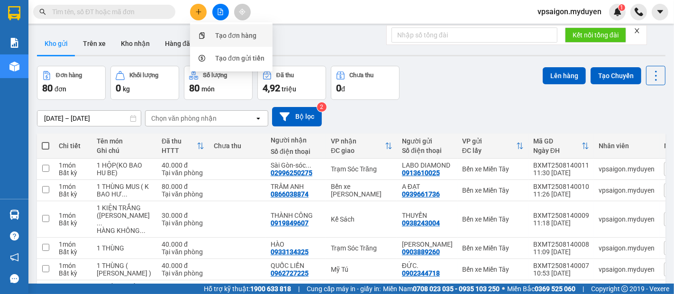
click at [220, 33] on div "Tạo đơn hàng" at bounding box center [235, 35] width 41 height 10
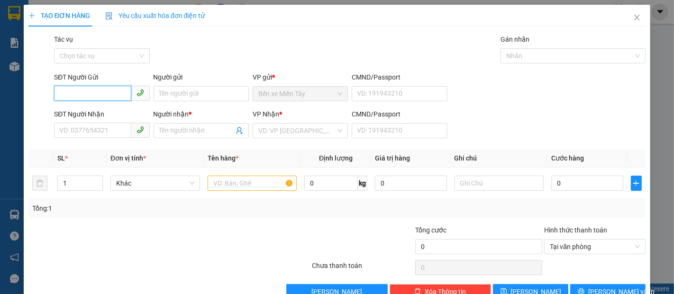
click at [82, 99] on input "SĐT Người Gửi" at bounding box center [92, 93] width 77 height 15
type input "0964403703"
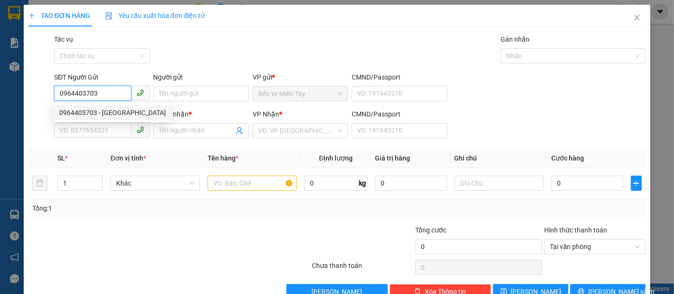
click at [101, 109] on div "0964403703 - THÀNH HƯNG" at bounding box center [112, 113] width 107 height 10
type input "THÀNH HƯNG"
type input "0901885422"
type input "VIỆT THÁI"
type input "40.000"
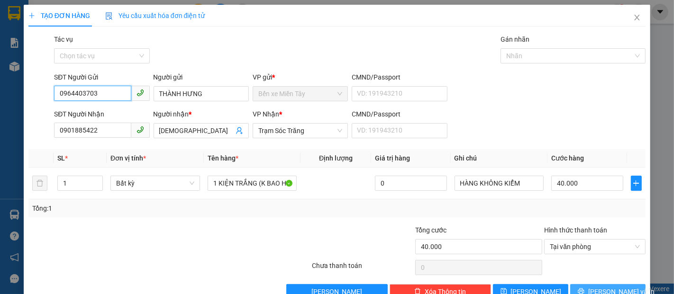
type input "0964403703"
click at [592, 287] on span "[PERSON_NAME] và In" at bounding box center [621, 292] width 66 height 10
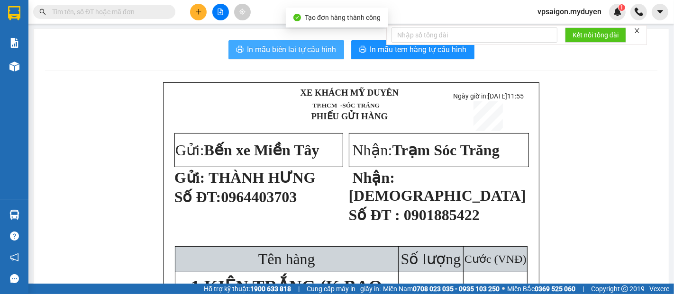
click at [297, 43] on button "In mẫu biên lai tự cấu hình" at bounding box center [286, 49] width 116 height 19
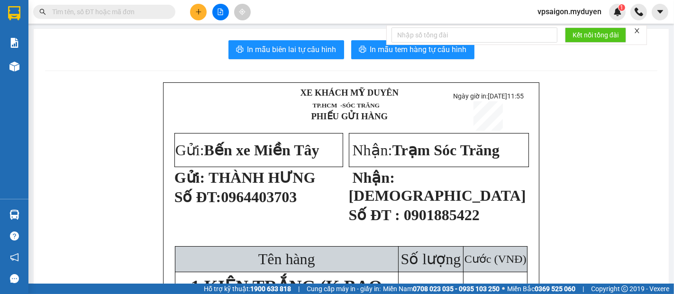
click at [409, 45] on div "Kết nối tổng đài" at bounding box center [516, 35] width 261 height 20
click at [359, 52] on icon "printer" at bounding box center [363, 50] width 8 height 8
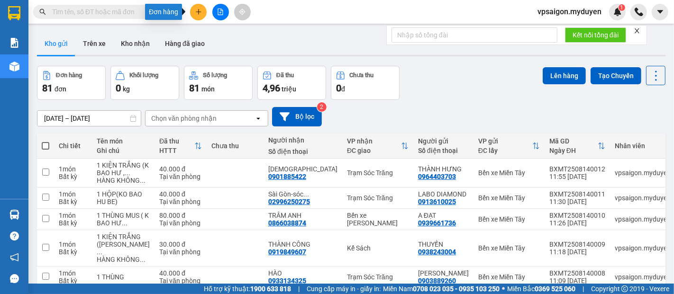
click at [204, 9] on button at bounding box center [198, 12] width 17 height 17
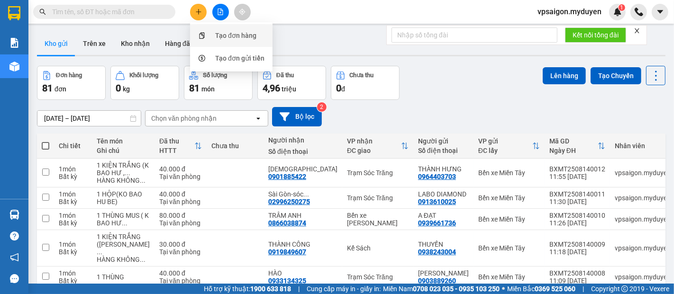
click at [226, 32] on div "Tạo đơn hàng" at bounding box center [235, 35] width 41 height 10
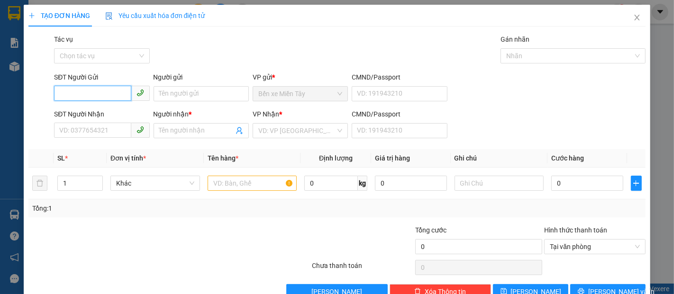
click at [85, 96] on input "SĐT Người Gửi" at bounding box center [92, 93] width 77 height 15
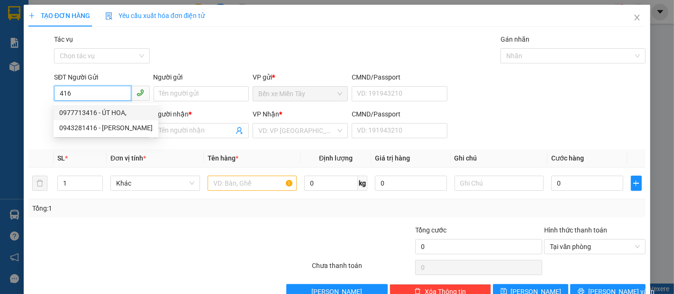
click at [100, 115] on div "0977713416 - ÚT HOA," at bounding box center [105, 113] width 93 height 10
type input "0977713416"
type input "ÚT HOA,"
type input "0945595018"
type input "BÉ."
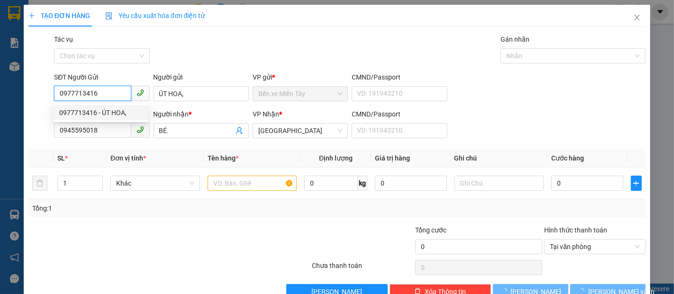
type input "20.000"
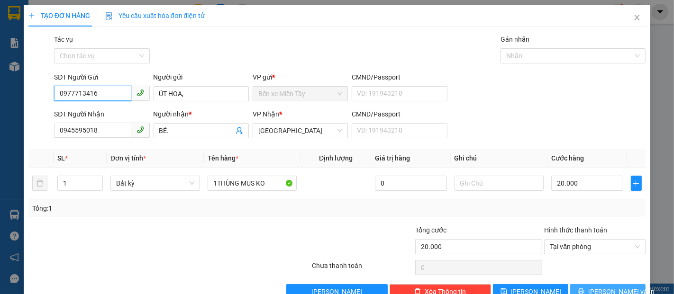
type input "0977713416"
click at [603, 289] on span "[PERSON_NAME] và In" at bounding box center [621, 292] width 66 height 10
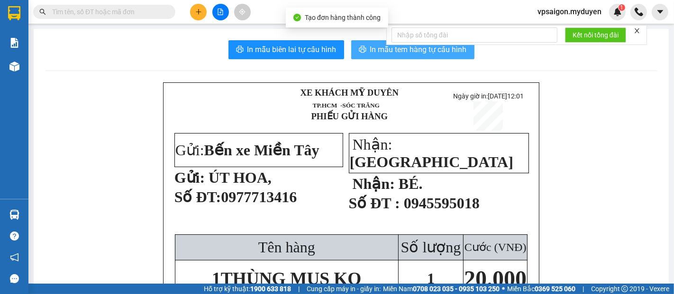
click at [392, 49] on span "In mẫu tem hàng tự cấu hình" at bounding box center [418, 50] width 97 height 12
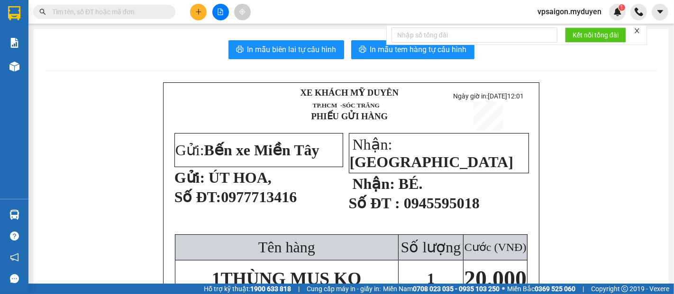
click at [200, 18] on button at bounding box center [198, 12] width 17 height 17
click at [220, 40] on div "Tạo đơn hàng" at bounding box center [235, 35] width 41 height 10
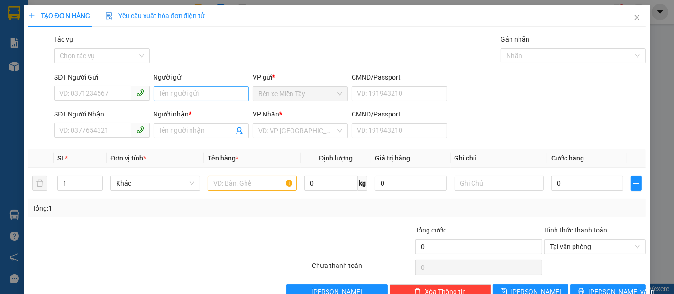
drag, startPoint x: 164, startPoint y: 109, endPoint x: 168, endPoint y: 96, distance: 13.9
click at [164, 105] on form "SĐT Người Gửi VD: 0371234567 Người gửi Tên người gửi VP gửi * Bến xe Miền Tây C…" at bounding box center [336, 107] width 617 height 70
click at [168, 96] on input "Người gửi" at bounding box center [201, 93] width 95 height 15
type input "D"
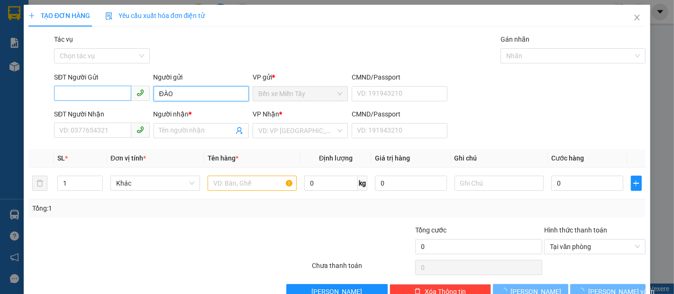
type input "ĐÀO"
click at [99, 86] on input "SĐT Người Gửi" at bounding box center [92, 93] width 77 height 15
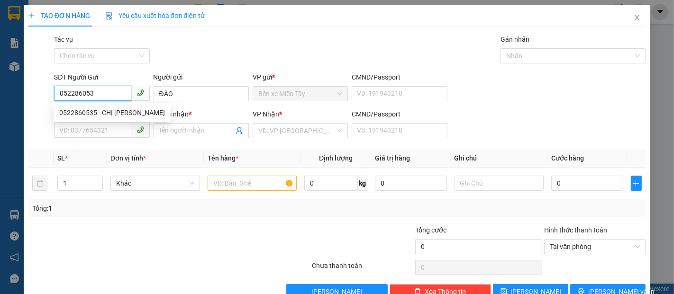
type input "0522860535"
click at [96, 111] on div "0522860535 - CHỊ [PERSON_NAME]" at bounding box center [112, 113] width 106 height 10
type input "CHỊ [PERSON_NAME]"
type input "0342885787"
type input "NGÂN"
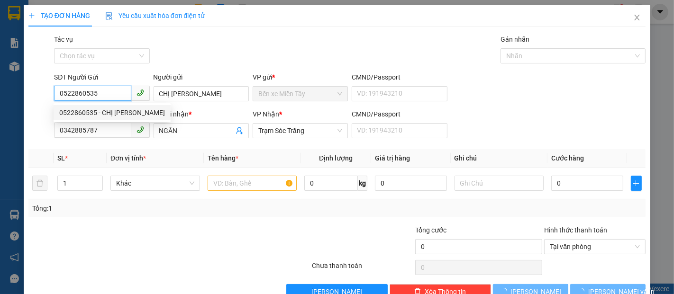
type input "30.000"
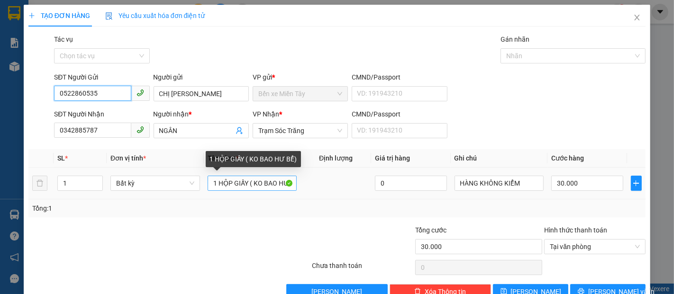
type input "0522860535"
drag, startPoint x: 246, startPoint y: 185, endPoint x: 180, endPoint y: 185, distance: 66.4
click at [180, 185] on tr "1 Bất kỳ 1 HỘP GIẤY ( KO BAO HƯ BỂ) 0 HÀNG KHÔNG KIỂM 30.000" at bounding box center [336, 184] width 617 height 32
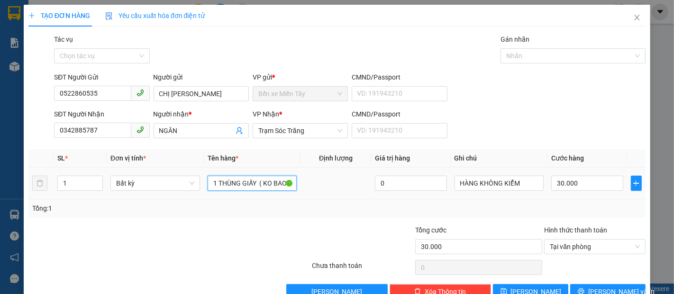
type input "1 THÙNG GIẤY ( KO BAO HƯ BỂ)"
drag, startPoint x: 558, startPoint y: 194, endPoint x: 560, endPoint y: 187, distance: 7.0
click at [558, 193] on td "30.000" at bounding box center [586, 184] width 79 height 32
click at [560, 187] on input "30.000" at bounding box center [587, 183] width 72 height 15
type input "4"
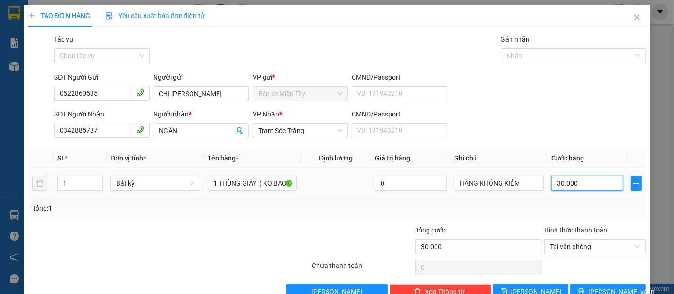
type input "4"
type input "40"
type input "40.000"
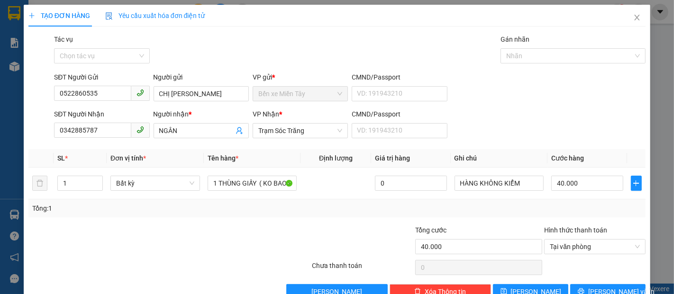
click at [594, 214] on div "Tổng: 1" at bounding box center [336, 209] width 617 height 18
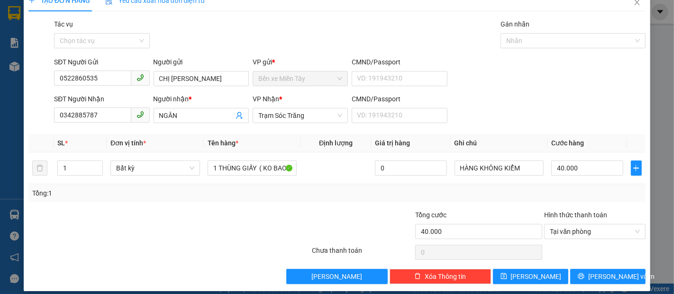
scroll to position [23, 0]
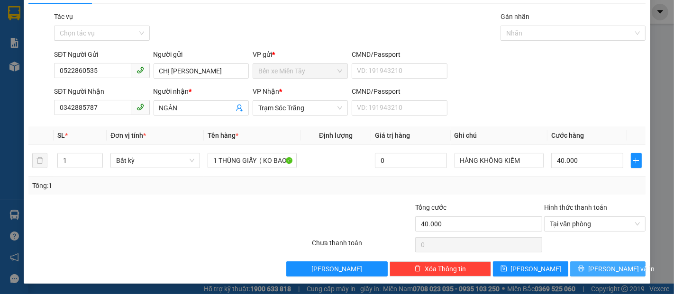
click at [602, 267] on span "[PERSON_NAME] và In" at bounding box center [621, 269] width 66 height 10
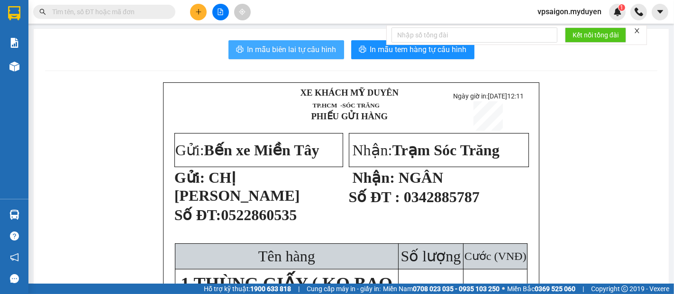
click at [259, 49] on span "In mẫu biên lai tự cấu hình" at bounding box center [291, 50] width 89 height 12
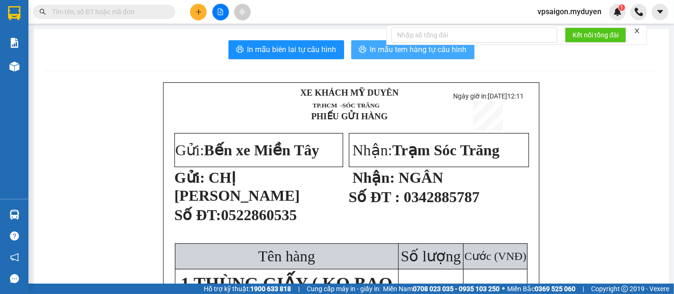
click at [364, 57] on button "In mẫu tem hàng tự cấu hình" at bounding box center [412, 49] width 123 height 19
drag, startPoint x: 0, startPoint y: 282, endPoint x: 0, endPoint y: 315, distance: 32.2
click at [196, 15] on icon "plus" at bounding box center [198, 12] width 7 height 7
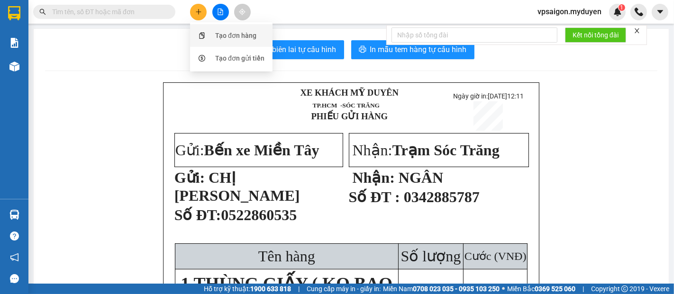
click at [241, 30] on div "Tạo đơn hàng" at bounding box center [235, 35] width 41 height 10
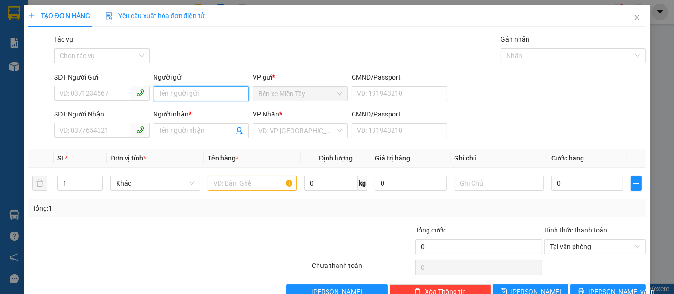
click at [191, 91] on input "Người gửi" at bounding box center [201, 93] width 95 height 15
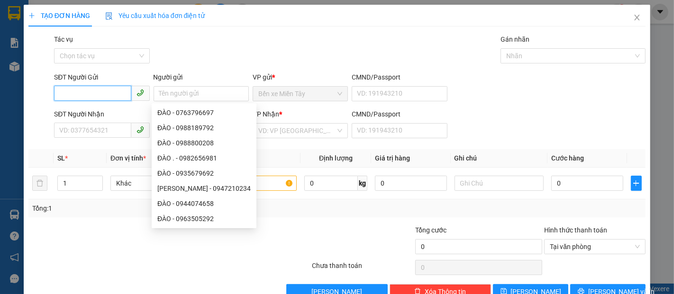
drag, startPoint x: 105, startPoint y: 92, endPoint x: 674, endPoint y: 90, distance: 568.8
click at [106, 92] on input "SĐT Người Gửi" at bounding box center [92, 93] width 77 height 15
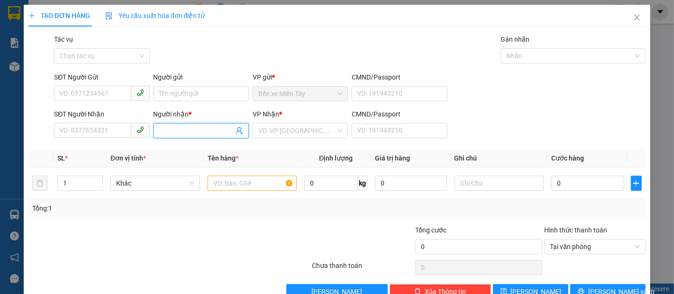
drag, startPoint x: 202, startPoint y: 125, endPoint x: 140, endPoint y: 145, distance: 65.2
click at [201, 126] on input "Người nhận *" at bounding box center [196, 131] width 74 height 10
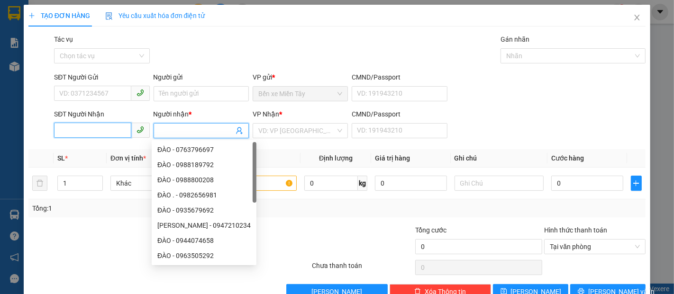
click at [102, 130] on input "SĐT Người Nhận" at bounding box center [92, 130] width 77 height 15
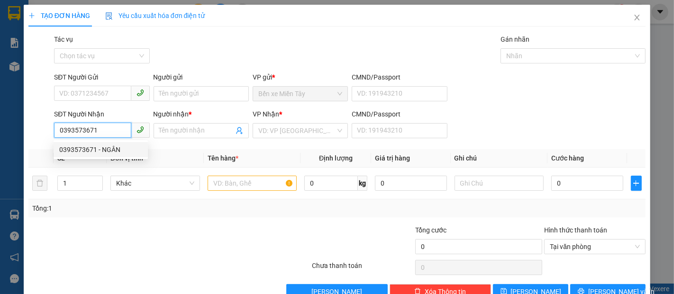
type input "0393573671"
click at [100, 157] on div "0393573671 0393573671 - NGÂN" at bounding box center [101, 149] width 94 height 19
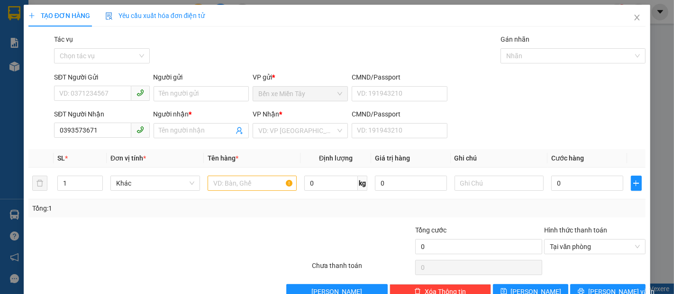
click at [102, 151] on th "SL *" at bounding box center [80, 158] width 53 height 18
click at [110, 127] on input "0393573671" at bounding box center [92, 130] width 77 height 15
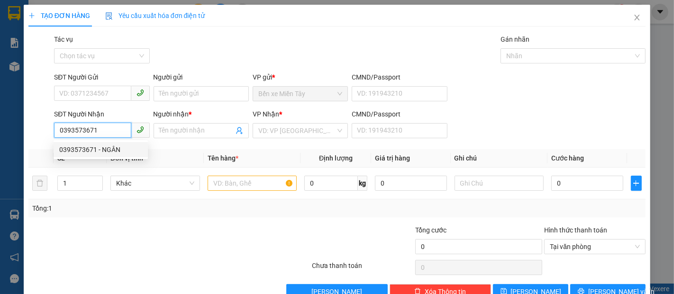
click at [111, 148] on div "0393573671 - NGÂN" at bounding box center [100, 150] width 83 height 10
type input "NGÂN"
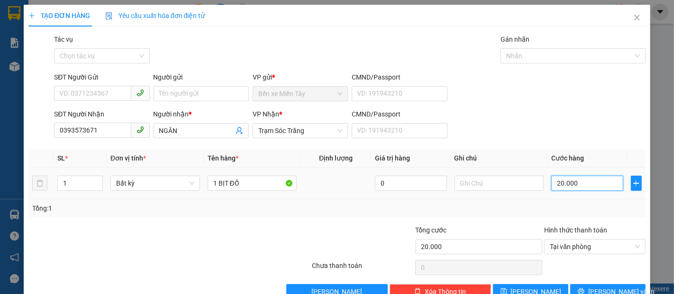
click at [565, 186] on input "20.000" at bounding box center [587, 183] width 72 height 15
type input "3"
type input "30"
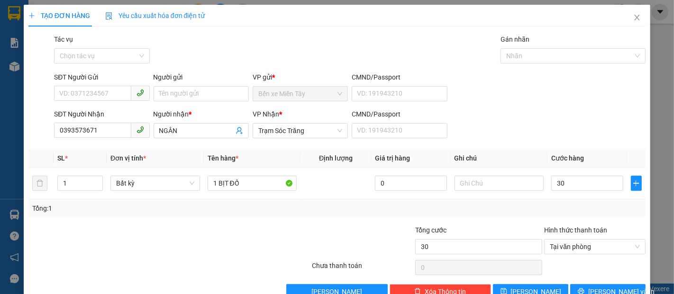
type input "30.000"
click at [574, 144] on div "Transit Pickup Surcharge Ids Transit Deliver Surcharge Ids Transit Deliver Surc…" at bounding box center [336, 166] width 617 height 265
click at [188, 91] on input "Người gửi" at bounding box center [201, 93] width 95 height 15
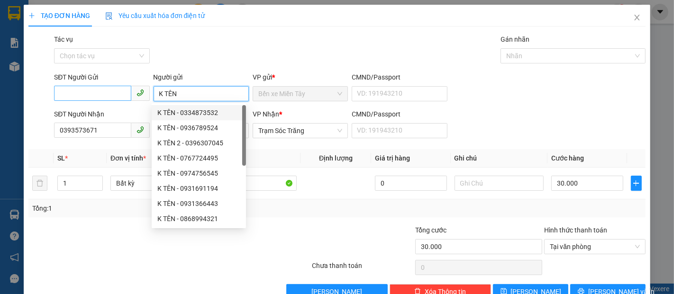
type input "K TÊN"
click at [110, 92] on input "SĐT Người Gửi" at bounding box center [92, 93] width 77 height 15
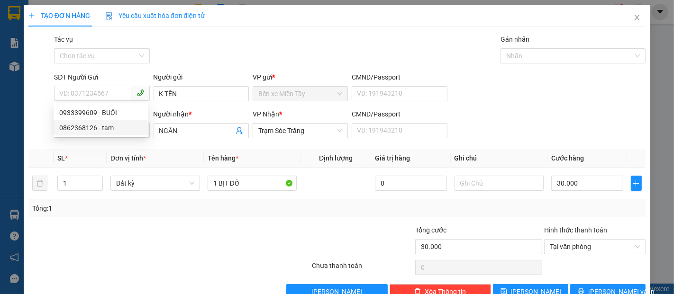
click at [205, 146] on div "Transit Pickup Surcharge Ids Transit Deliver Surcharge Ids Transit Deliver Surc…" at bounding box center [336, 166] width 617 height 265
click at [72, 133] on input "0393573671" at bounding box center [92, 130] width 77 height 15
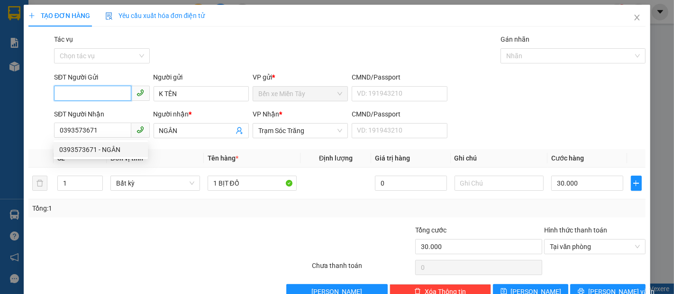
click at [77, 90] on input "SĐT Người Gửi" at bounding box center [92, 93] width 77 height 15
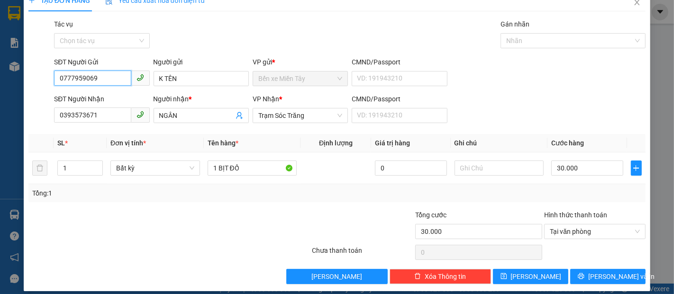
scroll to position [23, 0]
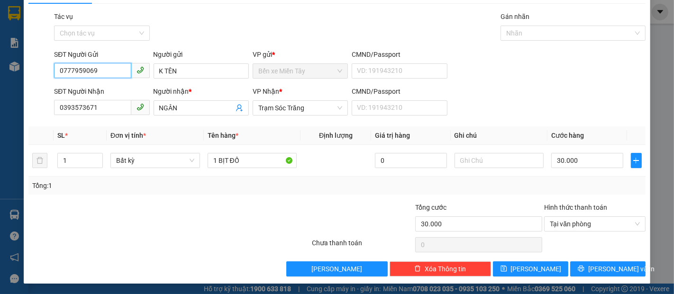
type input "0777959069"
click at [603, 274] on button "[PERSON_NAME] và In" at bounding box center [607, 269] width 75 height 15
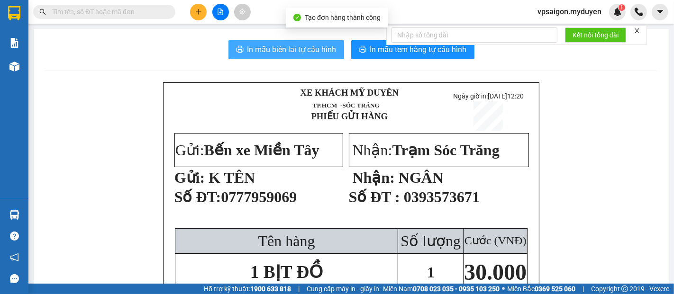
click at [272, 44] on span "In mẫu biên lai tự cấu hình" at bounding box center [291, 50] width 89 height 12
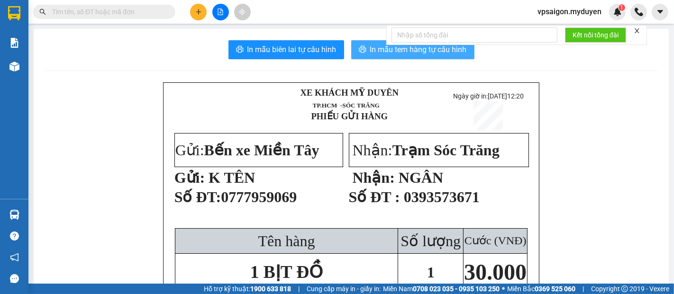
click at [366, 56] on button "In mẫu tem hàng tự cấu hình" at bounding box center [412, 49] width 123 height 19
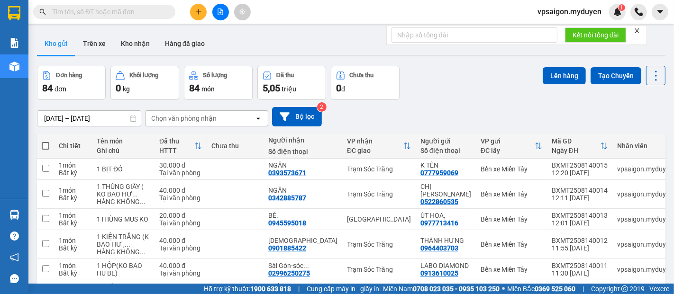
click at [209, 9] on div at bounding box center [220, 12] width 71 height 17
click at [164, 12] on div "Đơn hàng" at bounding box center [163, 12] width 37 height 16
click at [222, 35] on div "Tạo đơn hàng" at bounding box center [235, 35] width 41 height 10
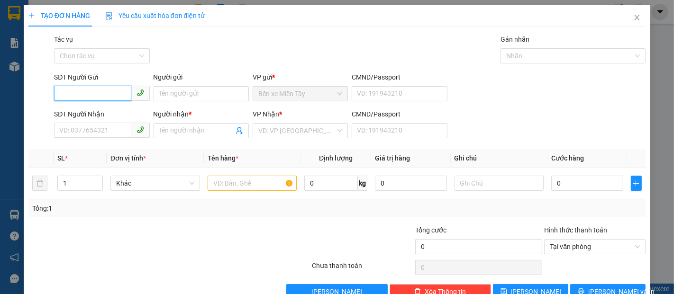
click at [97, 94] on input "SĐT Người Gửi" at bounding box center [92, 93] width 77 height 15
click at [94, 109] on div "0377058278 - CẢNH" at bounding box center [100, 113] width 83 height 10
type input "0377058278"
type input "CẢNH"
type input "0932831040"
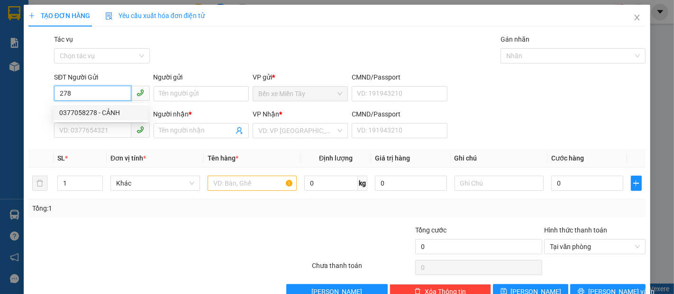
type input "CHỊ [PERSON_NAME]"
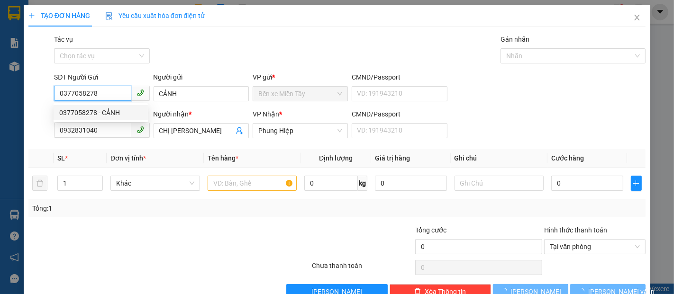
type input "40.000"
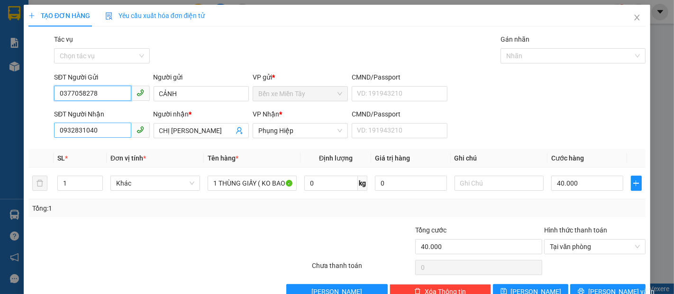
type input "0377058278"
click at [95, 128] on input "0932831040" at bounding box center [92, 130] width 77 height 15
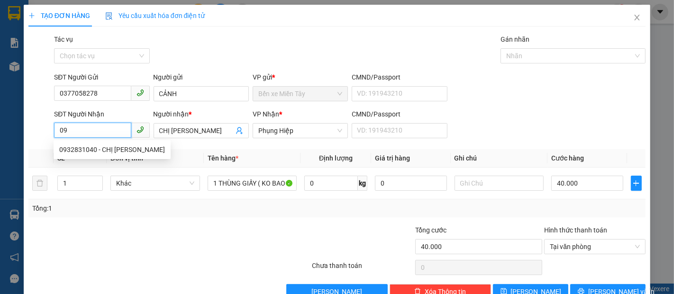
type input "0"
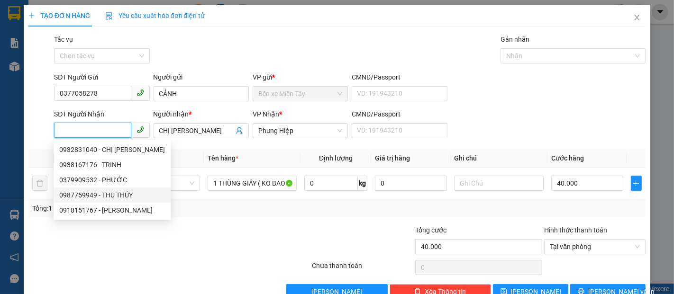
click at [102, 195] on div "0987759949 - THU THỦY" at bounding box center [112, 195] width 106 height 10
type input "0987759949"
type input "THU THỦY"
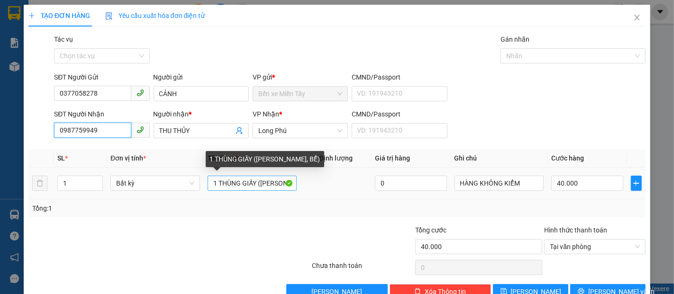
type input "0987759949"
click at [254, 184] on input "1 THÙNG GIẤY ([PERSON_NAME], BỂ)" at bounding box center [253, 183] width 90 height 15
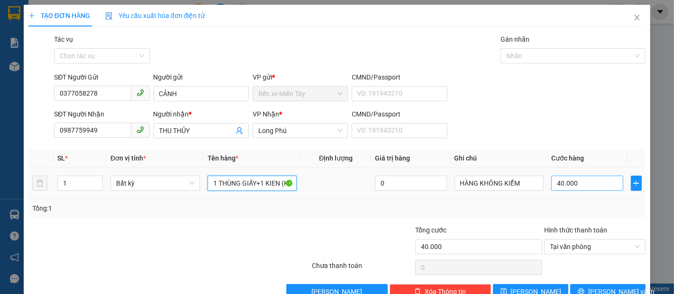
type input "1 THÙNG GIẤY+1 KIEN (KO BAO HƯ, BỂ)"
click at [551, 183] on input "40.000" at bounding box center [587, 183] width 72 height 15
type input "8"
type input "80"
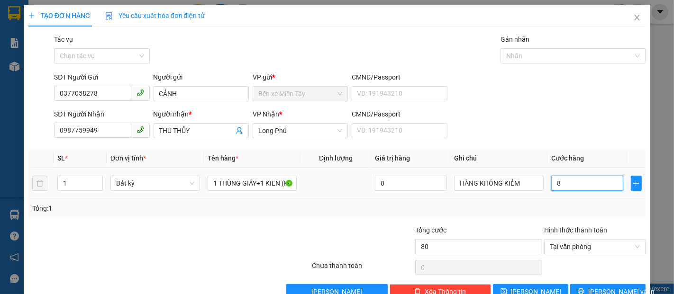
type input "80"
type input "800"
type input "8.000"
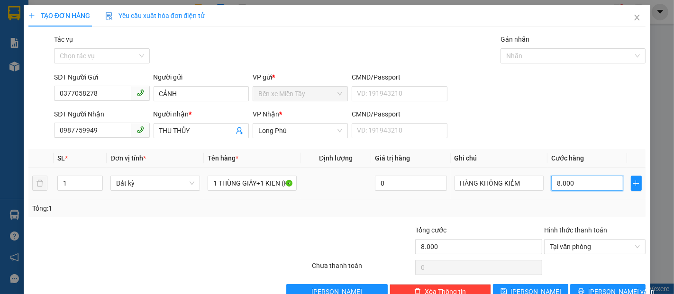
type input "80.000"
click at [595, 287] on span "[PERSON_NAME] và In" at bounding box center [621, 292] width 66 height 10
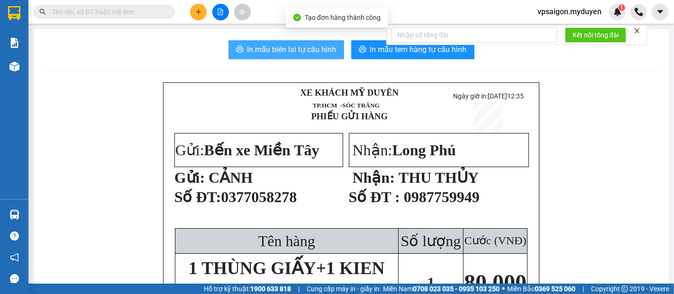
click at [308, 53] on span "In mẫu biên lai tự cấu hình" at bounding box center [291, 50] width 89 height 12
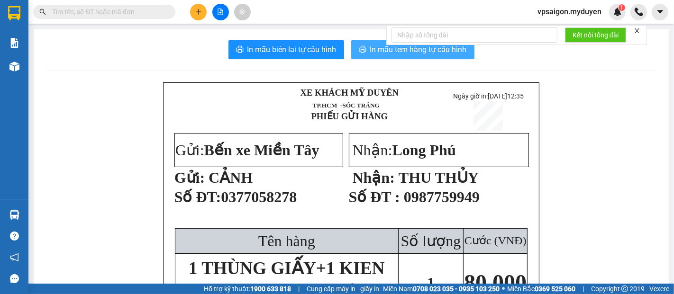
click at [392, 54] on span "In mẫu tem hàng tự cấu hình" at bounding box center [418, 50] width 97 height 12
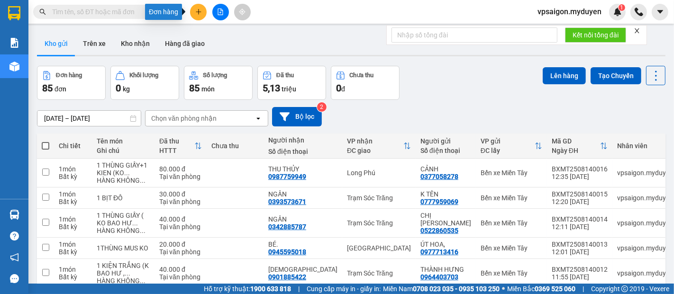
click at [192, 15] on button at bounding box center [198, 12] width 17 height 17
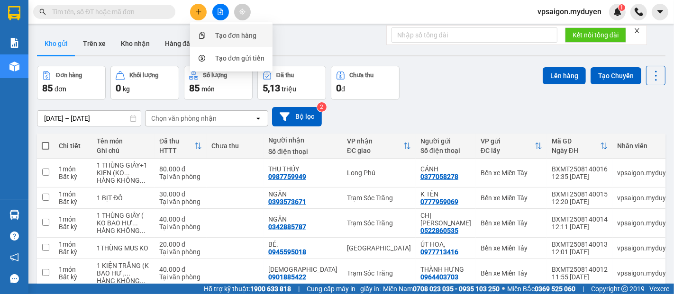
click at [213, 33] on div "Tạo đơn hàng" at bounding box center [231, 36] width 71 height 18
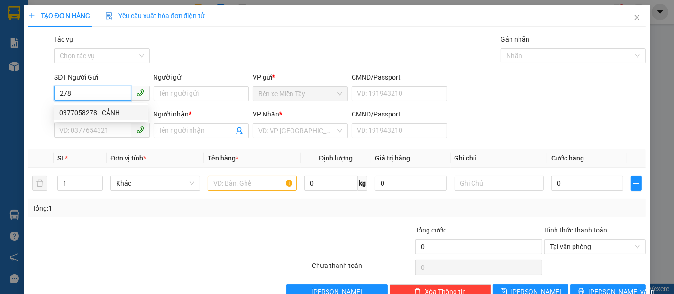
click at [90, 113] on div "0377058278 - CẢNH" at bounding box center [100, 113] width 83 height 10
type input "0377058278"
type input "CẢNH"
type input "0987759949"
type input "THU THỦY"
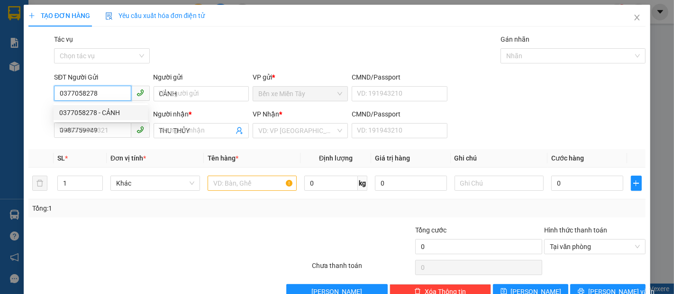
type input "80.000"
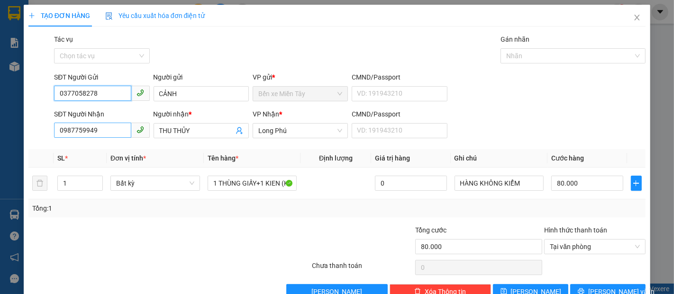
type input "0377058278"
click at [102, 132] on input "0987759949" at bounding box center [92, 130] width 77 height 15
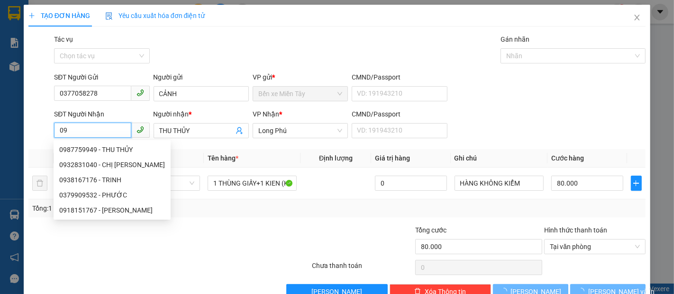
type input "0"
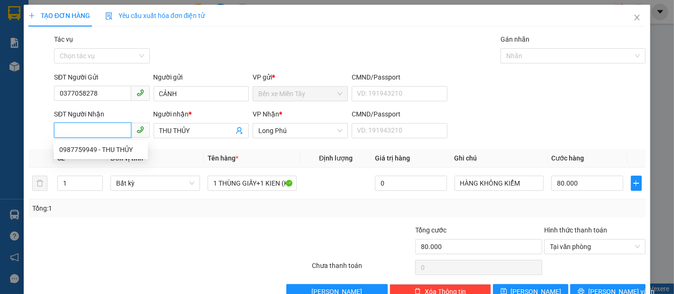
click at [64, 129] on input "SĐT Người Nhận" at bounding box center [92, 130] width 77 height 15
click at [79, 145] on div "0918151767 - TUẤN" at bounding box center [105, 150] width 93 height 10
type input "0918151767"
type input "TUẤN"
type input "40.000"
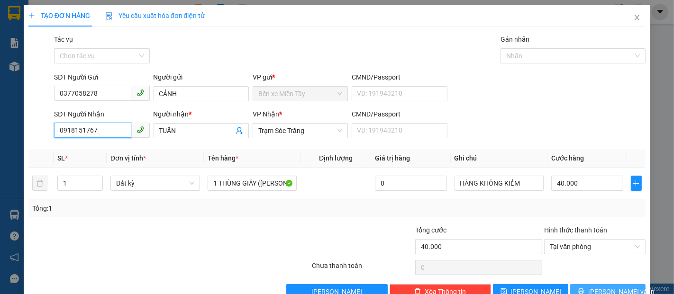
type input "0918151767"
click at [596, 291] on span "[PERSON_NAME] và In" at bounding box center [621, 292] width 66 height 10
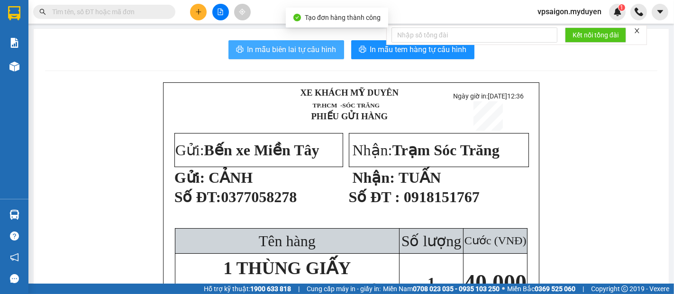
click at [307, 48] on span "In mẫu biên lai tự cấu hình" at bounding box center [291, 50] width 89 height 12
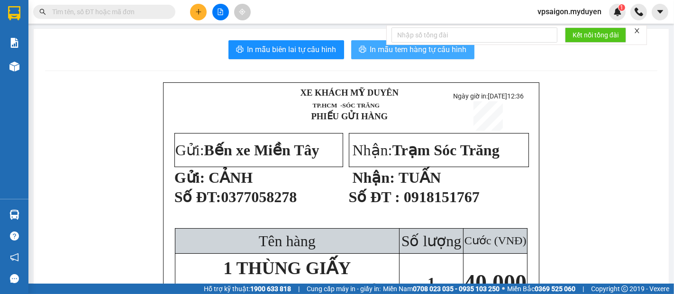
click at [374, 44] on span "In mẫu tem hàng tự cấu hình" at bounding box center [418, 50] width 97 height 12
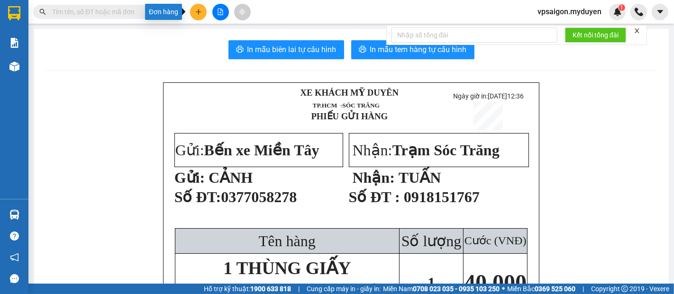
click at [200, 12] on icon "plus" at bounding box center [198, 12] width 7 height 7
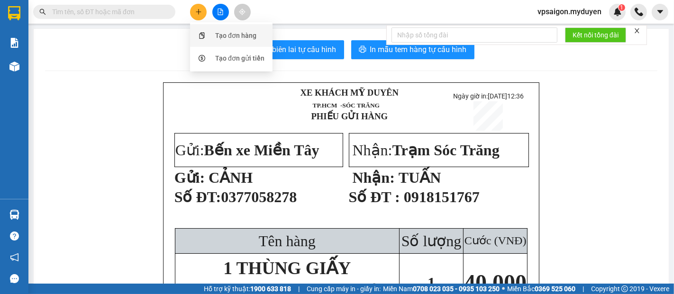
click at [234, 33] on div "Tạo đơn hàng" at bounding box center [235, 35] width 41 height 10
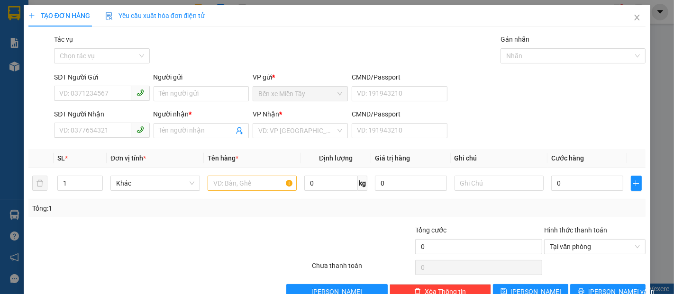
click at [81, 101] on div "SĐT Người Gửi VD: 0371234567" at bounding box center [101, 88] width 95 height 33
click at [75, 92] on input "SĐT Người Gửi" at bounding box center [92, 93] width 77 height 15
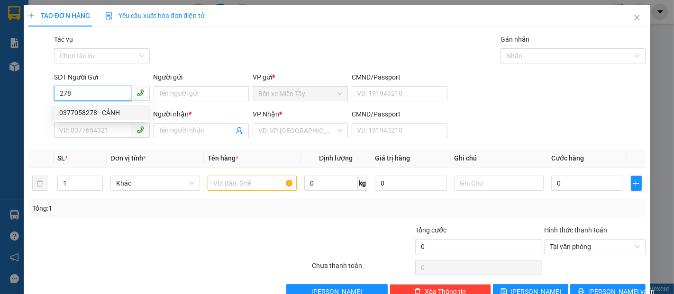
click at [73, 107] on div "0377058278 - CẢNH" at bounding box center [101, 112] width 94 height 15
type input "0377058278"
type input "CẢNH"
type input "0918151767"
type input "TUẤN"
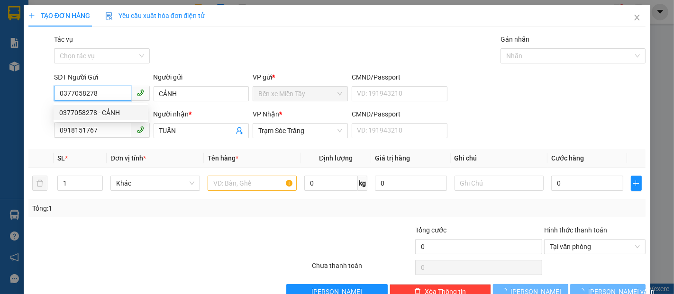
type input "40.000"
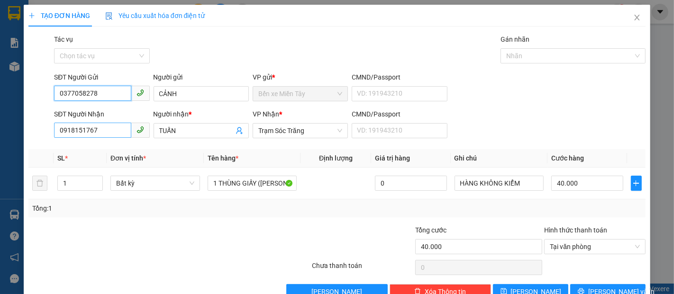
type input "0377058278"
click at [100, 134] on input "0918151767" at bounding box center [92, 130] width 77 height 15
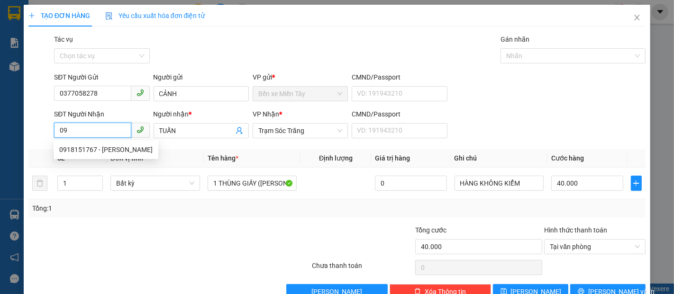
type input "0"
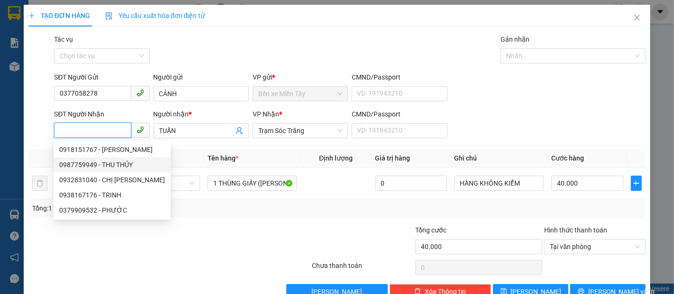
click at [90, 162] on div "0987759949 - THU THỦY" at bounding box center [112, 165] width 106 height 10
type input "0987759949"
type input "THU THỦY"
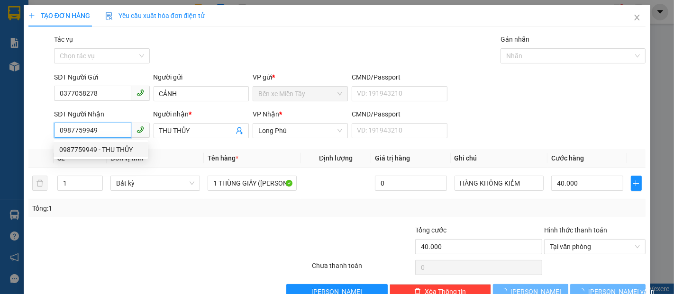
type input "80.000"
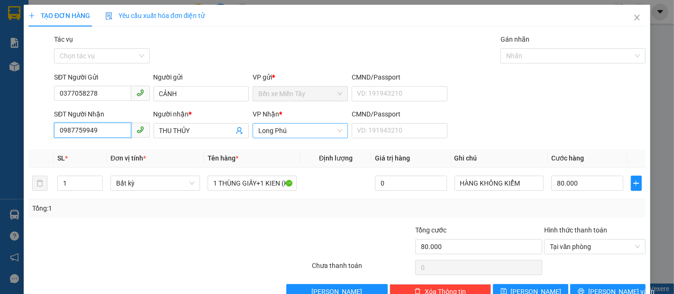
click at [290, 128] on span "Long Phú" at bounding box center [300, 131] width 84 height 14
type input "0987759949"
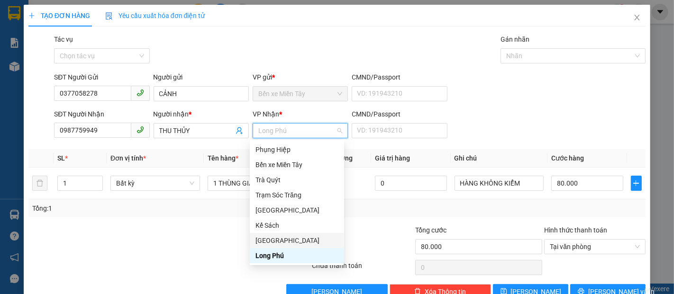
click at [270, 239] on div "[GEOGRAPHIC_DATA]" at bounding box center [296, 241] width 83 height 10
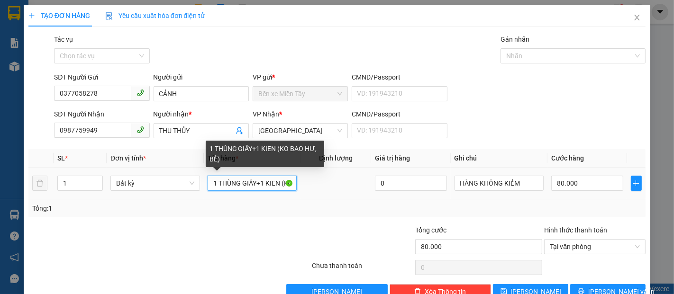
click at [278, 185] on input "1 THÙNG GIẤY+1 KIEN (KO BAO HƯ, BỂ)" at bounding box center [253, 183] width 90 height 15
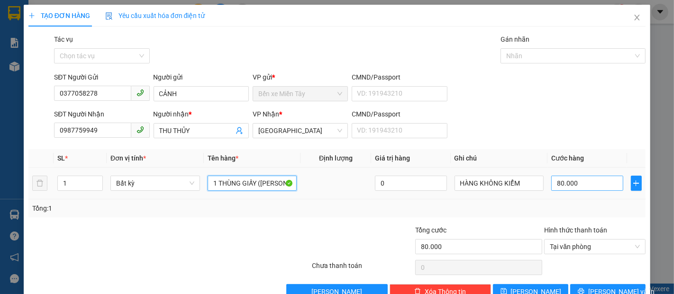
type input "1 THÙNG GIẤY (KO BAO HƯ, BỂ)"
click at [551, 184] on input "80.000" at bounding box center [587, 183] width 72 height 15
type input "4"
type input "40"
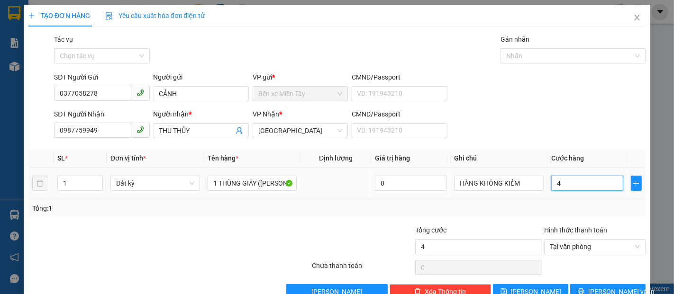
type input "40"
type input "400"
type input "4.000"
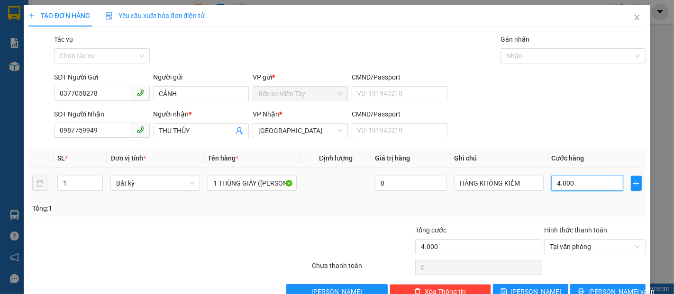
type input "40.000"
click at [610, 290] on span "[PERSON_NAME] và In" at bounding box center [621, 292] width 66 height 10
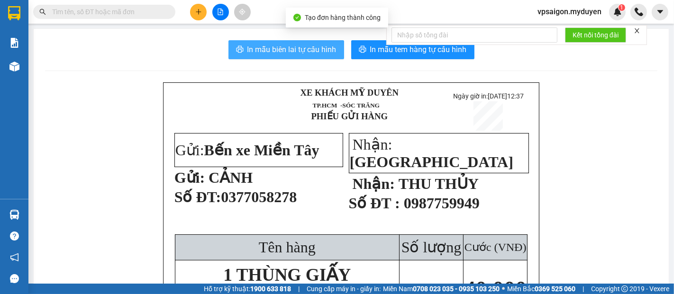
click at [282, 46] on span "In mẫu biên lai tự cấu hình" at bounding box center [291, 50] width 89 height 12
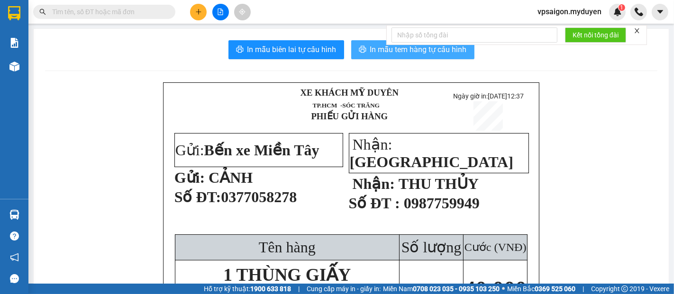
click at [427, 51] on span "In mẫu tem hàng tự cấu hình" at bounding box center [418, 50] width 97 height 12
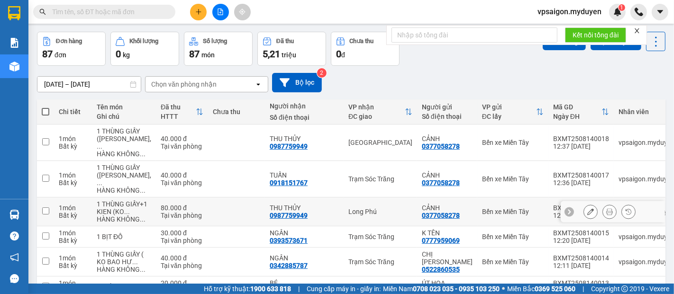
scroll to position [53, 0]
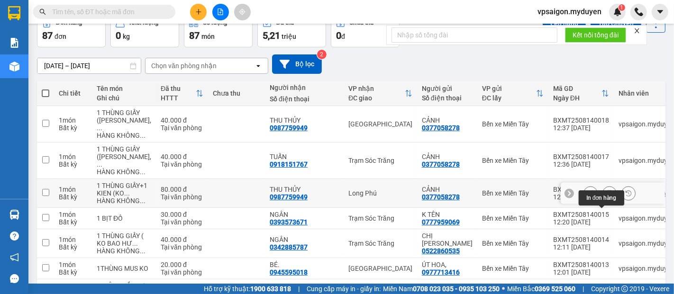
click at [606, 197] on icon at bounding box center [609, 193] width 7 height 7
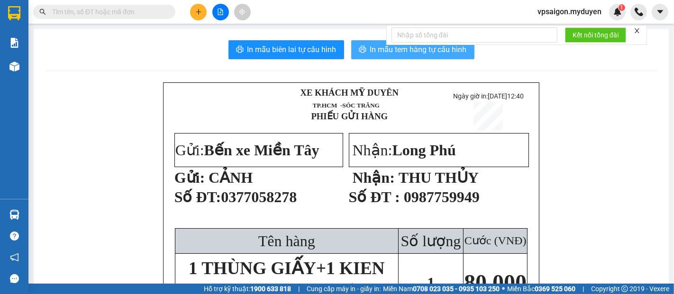
click at [426, 48] on span "In mẫu tem hàng tự cấu hình" at bounding box center [418, 50] width 97 height 12
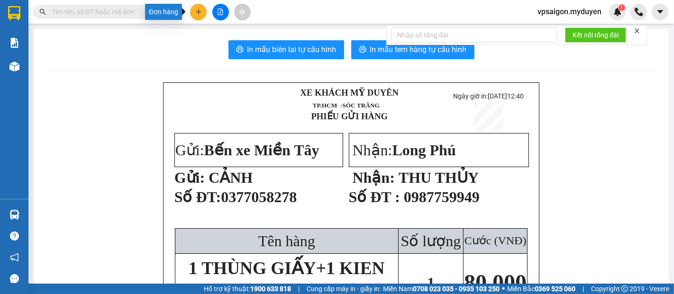
click at [199, 15] on icon "plus" at bounding box center [198, 12] width 7 height 7
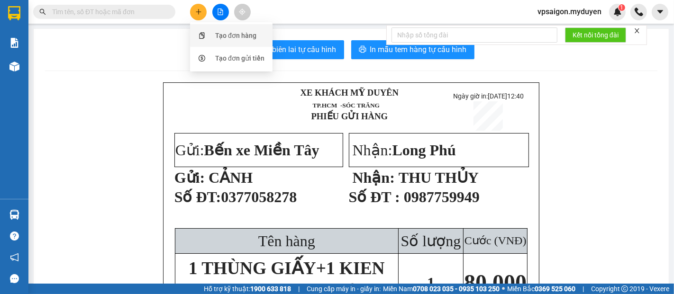
click at [229, 36] on div "Tạo đơn hàng" at bounding box center [235, 35] width 41 height 10
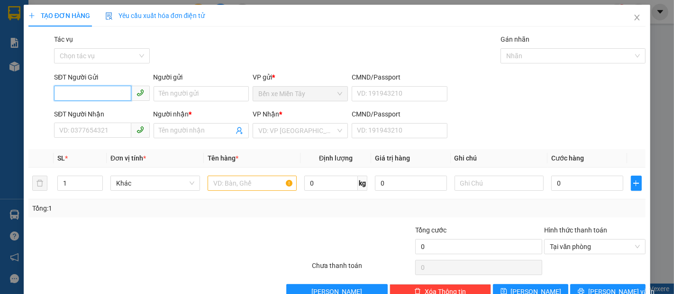
click at [104, 98] on input "SĐT Người Gửi" at bounding box center [92, 93] width 77 height 15
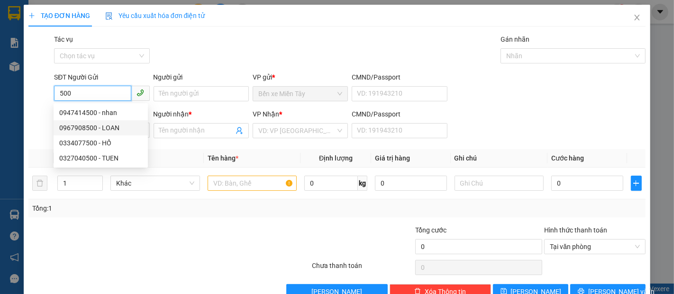
click at [90, 127] on div "0967908500 - LOAN" at bounding box center [100, 128] width 83 height 10
type input "0967908500"
type input "LOAN"
type input "0918259655"
type input "ÚT"
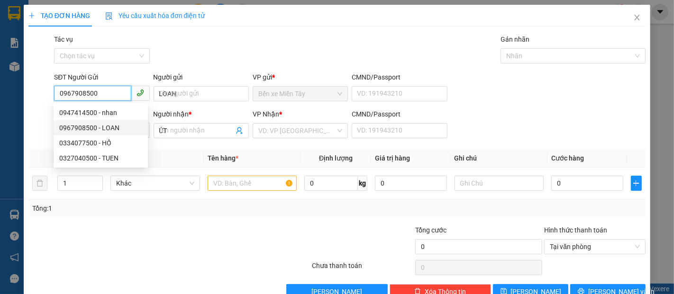
type input "20.000"
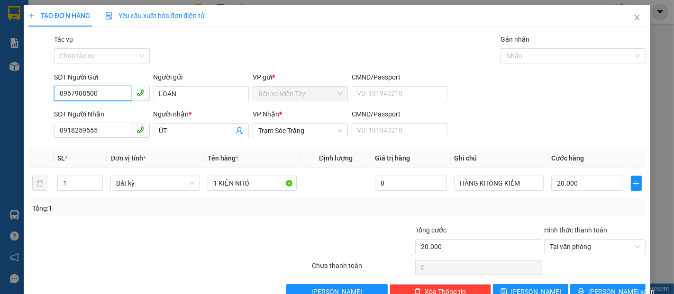
type input "0967908500"
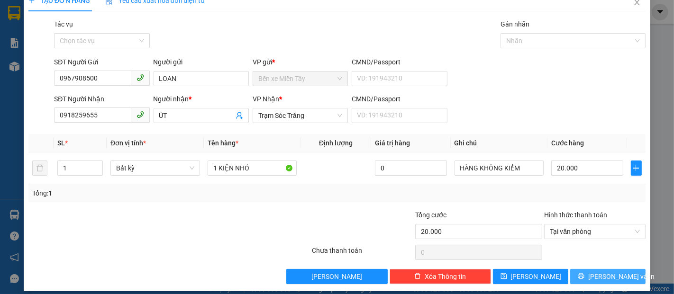
scroll to position [23, 0]
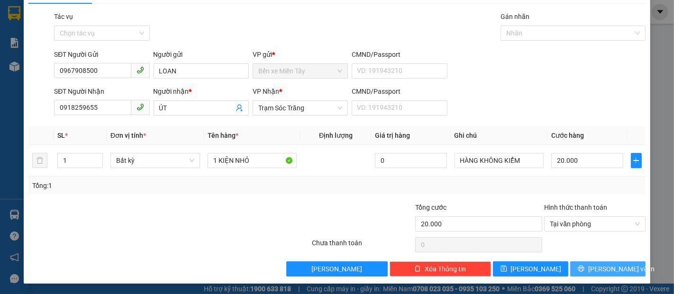
click at [603, 273] on span "[PERSON_NAME] và In" at bounding box center [621, 269] width 66 height 10
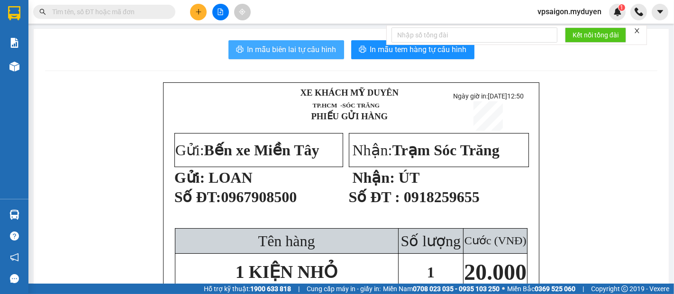
click at [297, 51] on span "In mẫu biên lai tự cấu hình" at bounding box center [291, 50] width 89 height 12
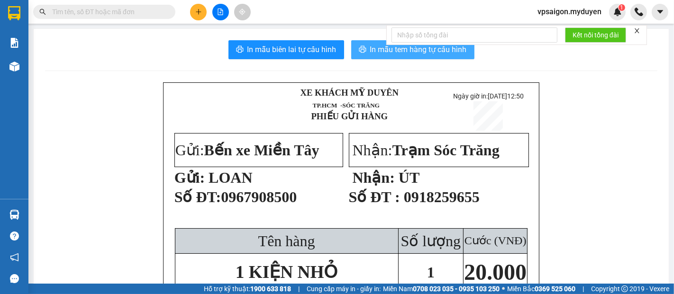
click at [377, 47] on span "In mẫu tem hàng tự cấu hình" at bounding box center [418, 50] width 97 height 12
click at [200, 12] on icon "plus" at bounding box center [198, 12] width 7 height 7
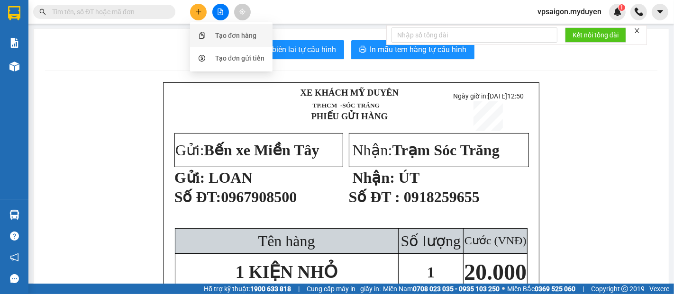
click at [234, 34] on div "Tạo đơn hàng" at bounding box center [235, 35] width 41 height 10
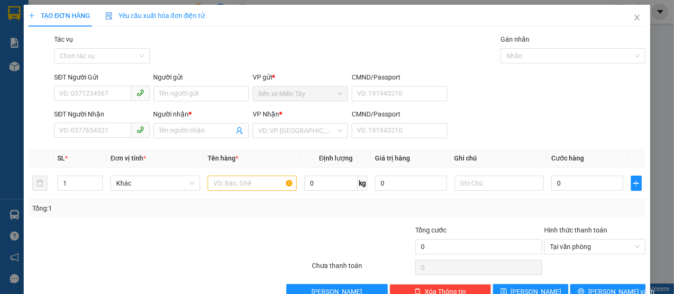
click at [224, 101] on div "Người gửi Tên người gửi" at bounding box center [201, 88] width 95 height 33
click at [221, 95] on input "Người gửi" at bounding box center [201, 93] width 95 height 15
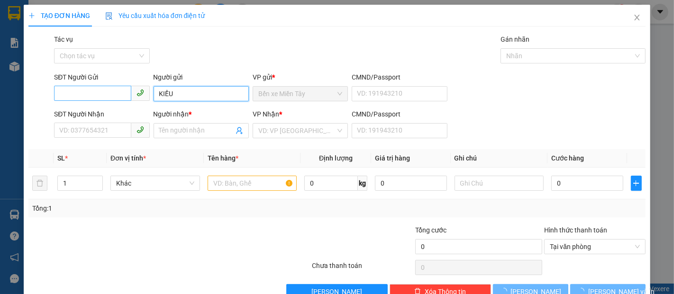
type input "KIỀU"
click at [95, 97] on input "SĐT Người Gửi" at bounding box center [92, 93] width 77 height 15
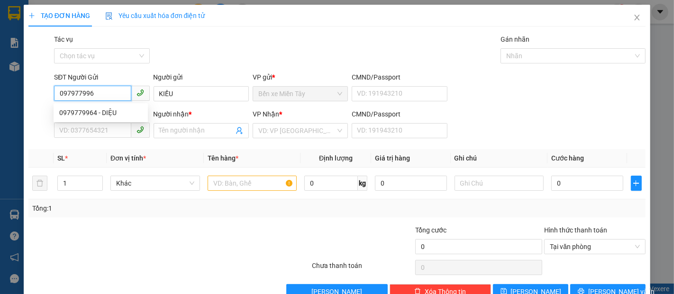
type input "0979779964"
click at [118, 118] on div "0979779964 - DIỆU" at bounding box center [101, 112] width 94 height 15
type input "DIỆU"
type input "0376720515"
type input "HẠNH"
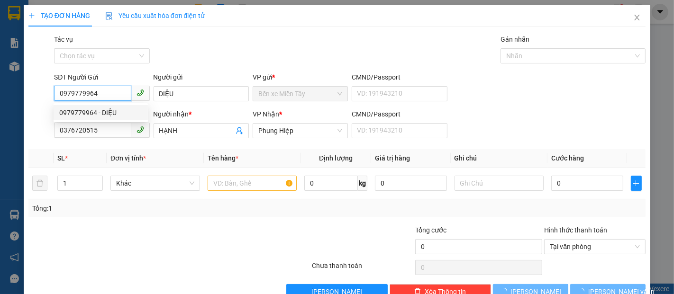
type input "150.000"
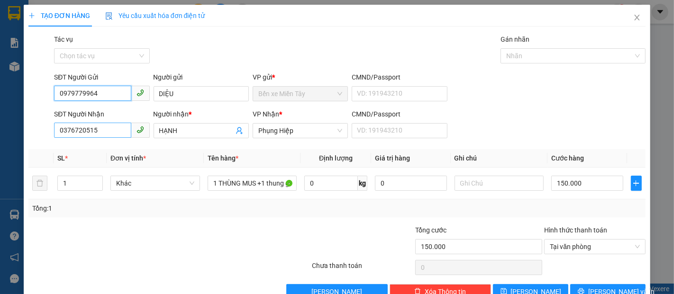
type input "0979779964"
drag, startPoint x: 102, startPoint y: 133, endPoint x: 19, endPoint y: 143, distance: 84.0
click at [0, 140] on div "TẠO ĐƠN HÀNG Yêu cầu xuất hóa đơn điện tử Transit Pickup Surcharge Ids Transit …" at bounding box center [337, 147] width 674 height 294
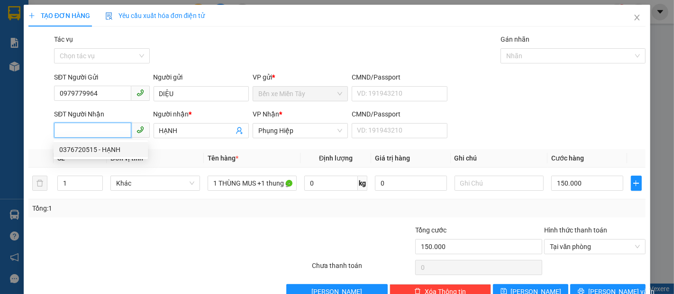
click at [95, 145] on div "0376720515 - HẠNH" at bounding box center [100, 150] width 83 height 10
type input "0376720515"
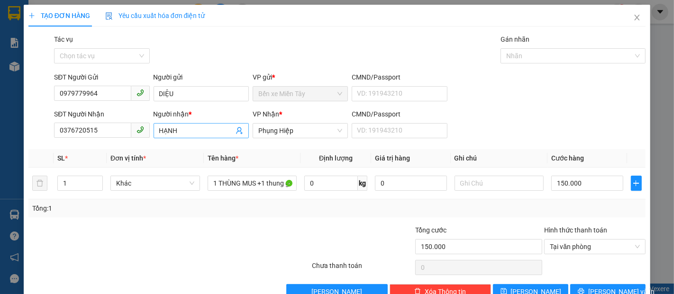
click at [179, 127] on input "HẠNH" at bounding box center [196, 131] width 74 height 10
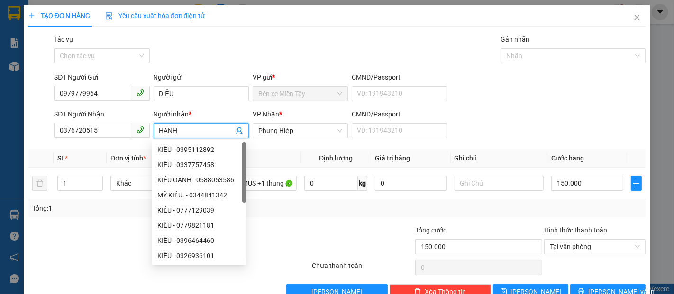
drag, startPoint x: 183, startPoint y: 127, endPoint x: 0, endPoint y: 127, distance: 183.0
click at [0, 127] on div "TẠO ĐƠN HÀNG Yêu cầu xuất hóa đơn điện tử Transit Pickup Surcharge Ids Transit …" at bounding box center [337, 147] width 674 height 294
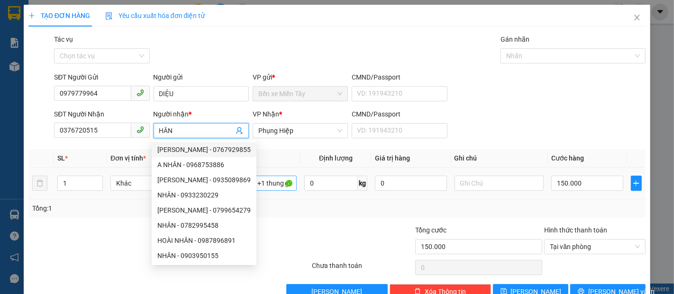
type input "HÂN"
click at [260, 178] on input "1 THÙNG MUS +1 thung giay (K BAO HƯ" at bounding box center [253, 183] width 90 height 15
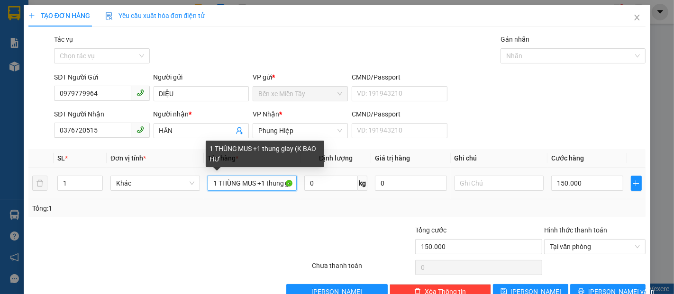
drag, startPoint x: 255, startPoint y: 182, endPoint x: 672, endPoint y: 250, distance: 421.7
click at [672, 250] on div "TẠO ĐƠN HÀNG Yêu cầu xuất hóa đơn điện tử Transit Pickup Surcharge Ids Transit …" at bounding box center [337, 147] width 674 height 294
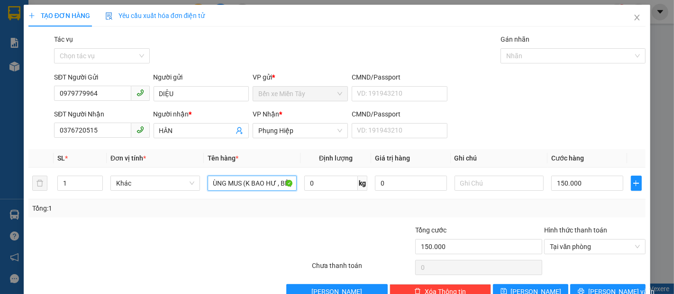
scroll to position [0, 18]
type input "1 THÙNG MUS (K BAO HƯ , BỂ )"
click at [576, 177] on input "150.000" at bounding box center [587, 183] width 72 height 15
type input "5"
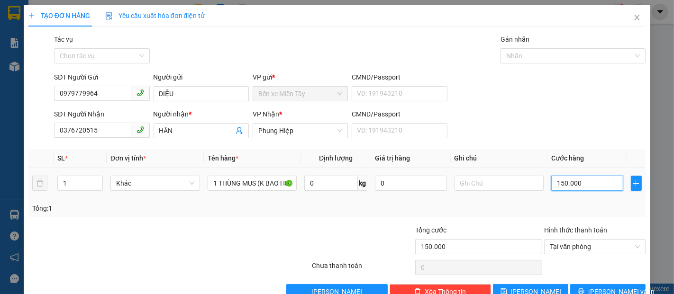
type input "5"
type input "50"
type input "50.000"
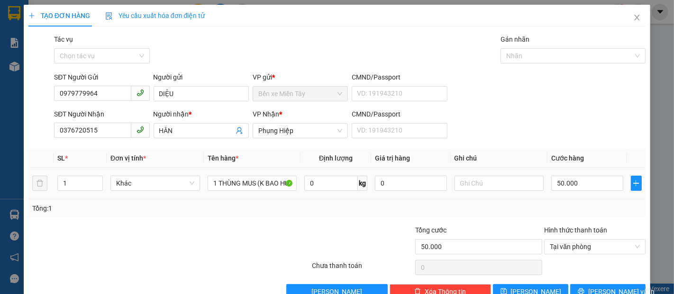
drag, startPoint x: 592, startPoint y: 125, endPoint x: 575, endPoint y: 193, distance: 70.4
click at [592, 128] on div "SĐT Người Nhận 0376720515 Người nhận * HÂN VP Nhận * Phụng Hiệp CMND/Passport V…" at bounding box center [349, 125] width 595 height 33
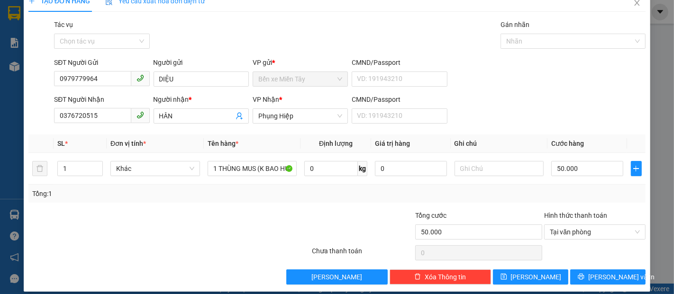
scroll to position [23, 0]
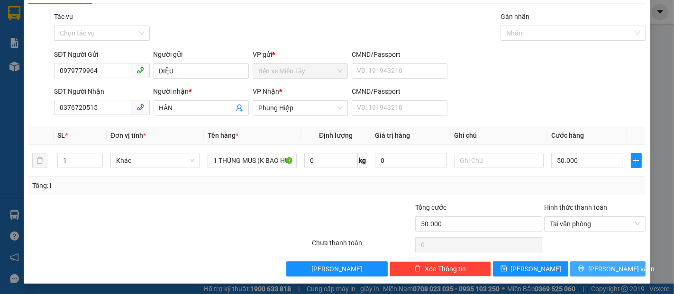
click at [578, 262] on button "[PERSON_NAME] và In" at bounding box center [607, 269] width 75 height 15
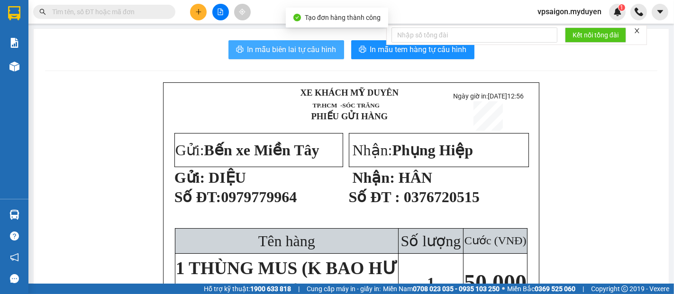
click at [310, 51] on span "In mẫu biên lai tự cấu hình" at bounding box center [291, 50] width 89 height 12
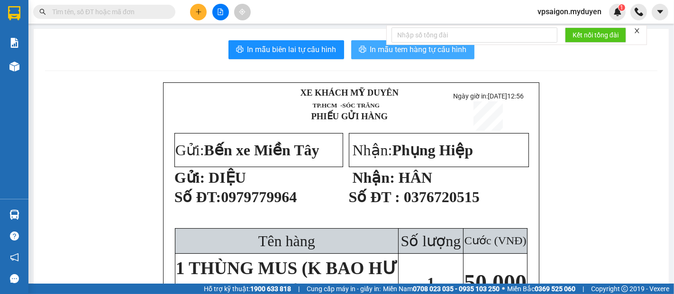
click at [388, 56] on button "In mẫu tem hàng tự cấu hình" at bounding box center [412, 49] width 123 height 19
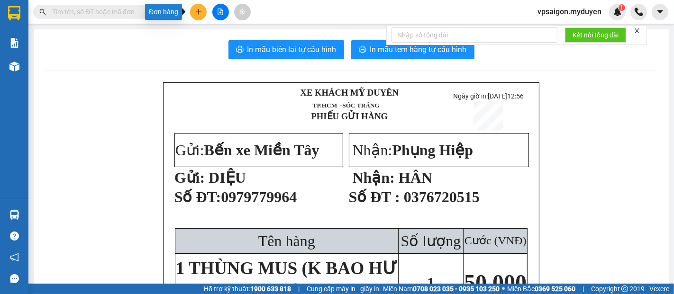
click at [201, 14] on button at bounding box center [198, 12] width 17 height 17
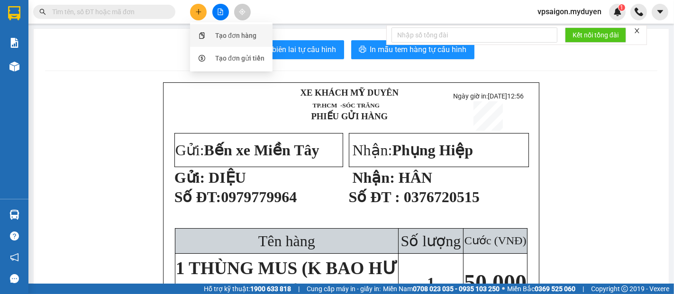
click at [218, 33] on div "Tạo đơn hàng" at bounding box center [235, 35] width 41 height 10
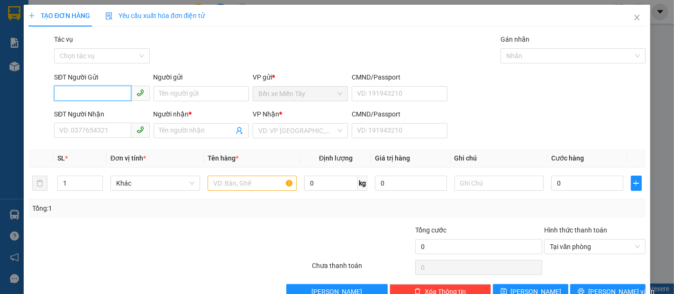
click at [60, 96] on input "SĐT Người Gửi" at bounding box center [92, 93] width 77 height 15
type input "0913168454"
click at [96, 113] on div "0913168454 - CÔ LAN" at bounding box center [100, 113] width 83 height 10
type input "CÔ LAN"
type input "0939970992"
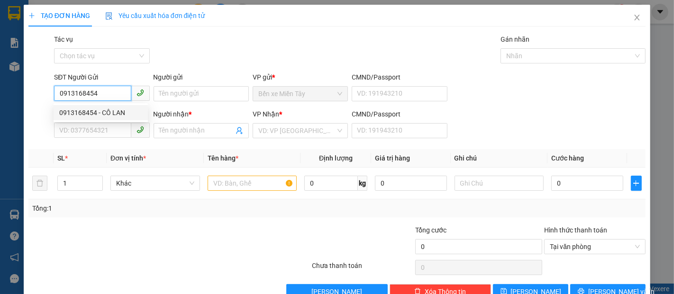
type input "HỒNG ĐANG"
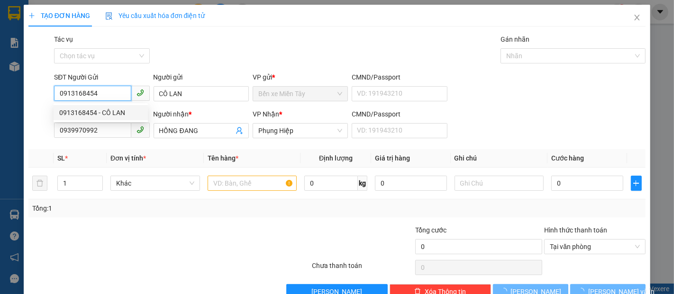
type input "50.000"
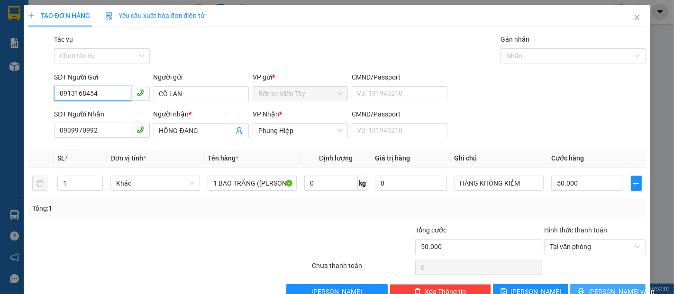
type input "0913168454"
click at [618, 292] on span "[PERSON_NAME] và In" at bounding box center [621, 292] width 66 height 10
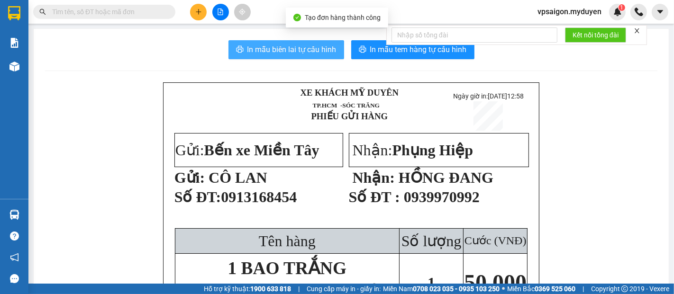
click at [300, 52] on span "In mẫu biên lai tự cấu hình" at bounding box center [291, 50] width 89 height 12
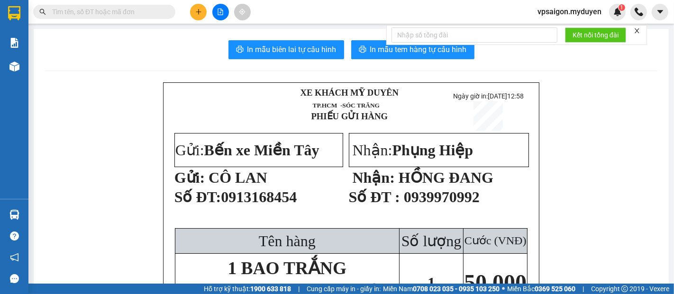
click at [416, 45] on div "Kết nối tổng đài" at bounding box center [516, 35] width 261 height 20
click at [394, 54] on span "In mẫu tem hàng tự cấu hình" at bounding box center [418, 50] width 97 height 12
click at [200, 14] on icon "plus" at bounding box center [198, 12] width 7 height 7
click at [235, 35] on div "Tạo đơn hàng" at bounding box center [235, 35] width 41 height 10
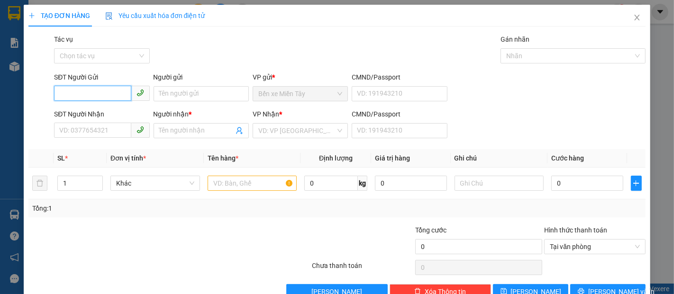
click at [97, 97] on input "SĐT Người Gửi" at bounding box center [92, 93] width 77 height 15
click at [111, 118] on div "0977127427 - THÚY" at bounding box center [100, 113] width 83 height 10
type input "0977127427"
type input "THÚY"
type input "0966573452"
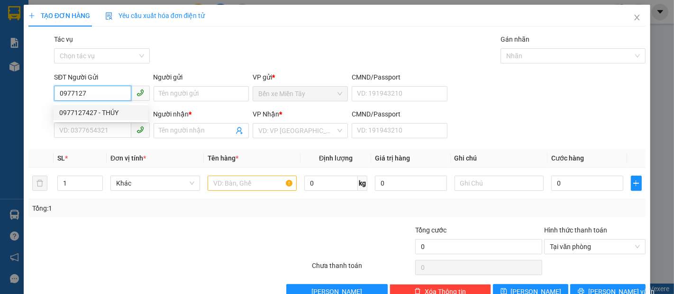
type input "LINH"
type input "40.000"
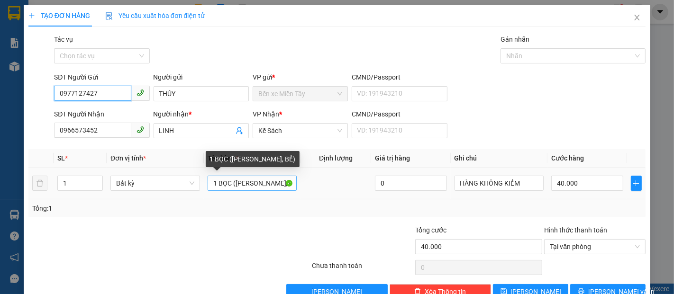
type input "0977127427"
click at [230, 186] on input "1 BỌC ([PERSON_NAME], BỂ)" at bounding box center [253, 183] width 90 height 15
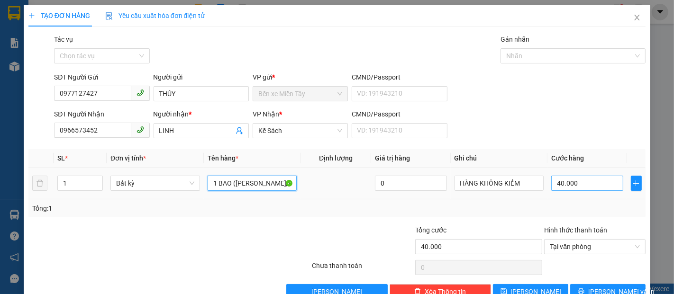
type input "1 BAO ([PERSON_NAME], BỂ)"
click at [559, 185] on input "40.000" at bounding box center [587, 183] width 72 height 15
type input "7"
type input "70"
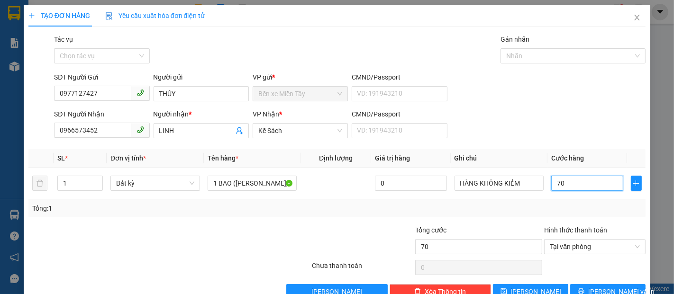
type input "70"
type input "70.000"
click at [575, 205] on div "Tổng: 1" at bounding box center [337, 208] width 610 height 10
drag, startPoint x: 674, startPoint y: 302, endPoint x: 674, endPoint y: 315, distance: 12.3
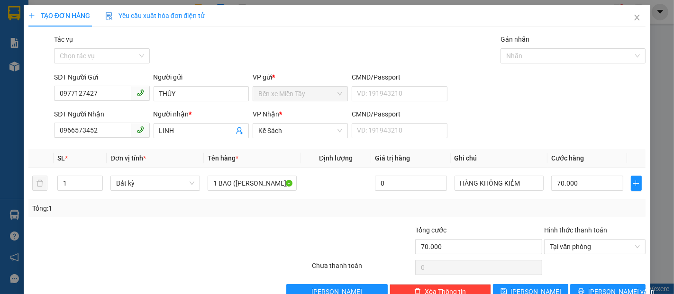
click at [674, 294] on html "Kết quả tìm kiếm ( 0 ) Bộ lọc No Data vpsaigon.myduyen 1 Báo cáo BC doanh số th…" at bounding box center [337, 147] width 674 height 294
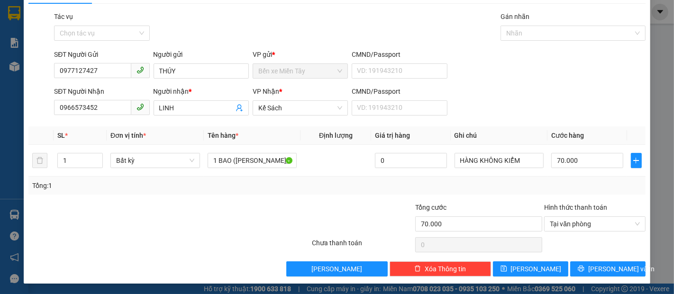
click at [606, 110] on div "SĐT Người Nhận 0966573452 Người nhận * LINH VP Nhận * Kế Sách CMND/Passport VD:…" at bounding box center [349, 102] width 595 height 33
click at [612, 266] on span "[PERSON_NAME] và In" at bounding box center [621, 269] width 66 height 10
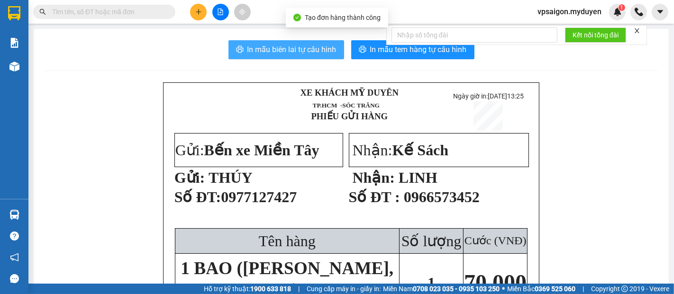
click at [286, 54] on span "In mẫu biên lai tự cấu hình" at bounding box center [291, 50] width 89 height 12
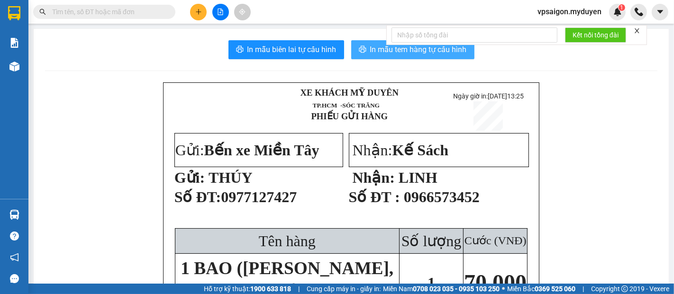
click at [376, 48] on span "In mẫu tem hàng tự cấu hình" at bounding box center [418, 50] width 97 height 12
